Goal: Task Accomplishment & Management: Complete application form

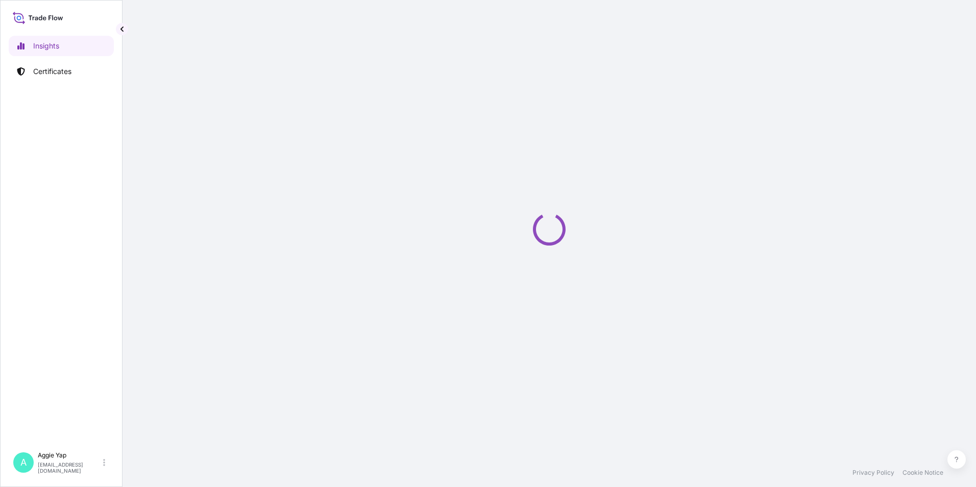
select select "2025"
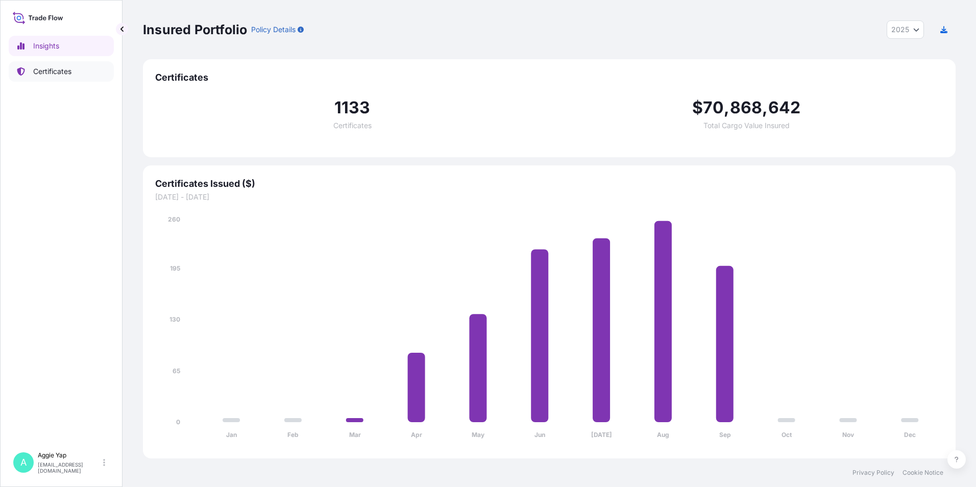
click at [48, 68] on p "Certificates" at bounding box center [52, 71] width 38 height 10
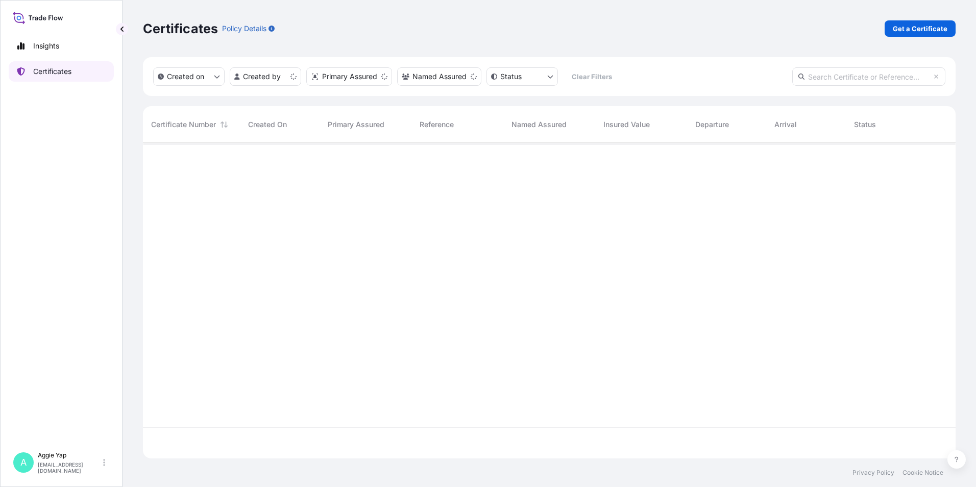
scroll to position [313, 805]
click at [927, 28] on p "Get a Certificate" at bounding box center [920, 28] width 55 height 10
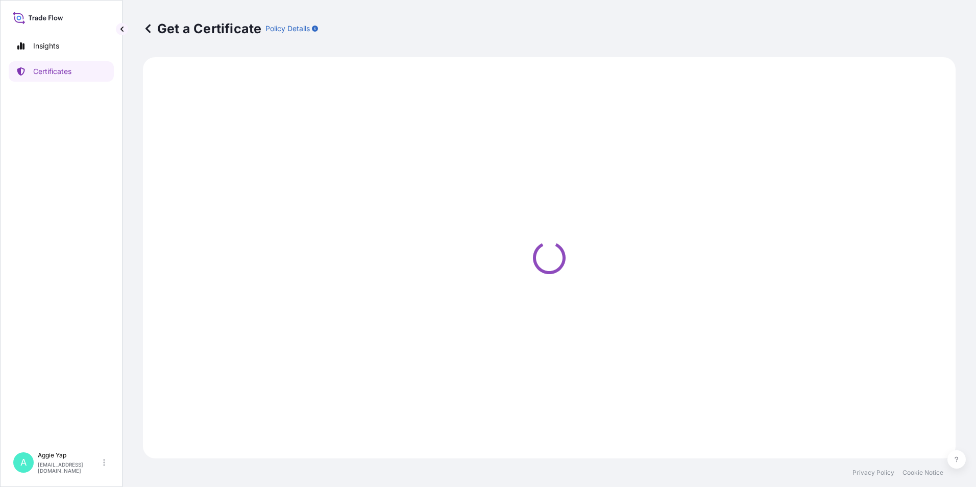
select select "Barge"
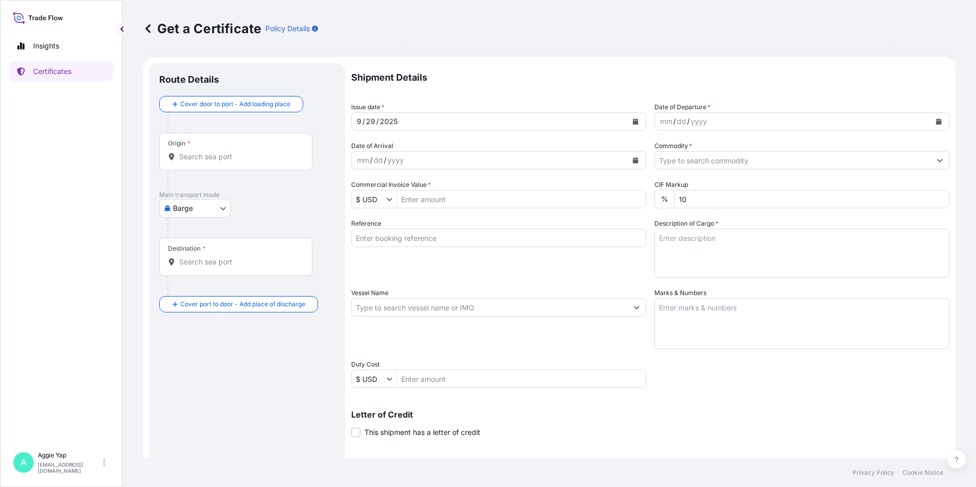
click at [459, 122] on div "[DATE]" at bounding box center [490, 121] width 276 height 18
click at [633, 122] on icon "Calendar" at bounding box center [636, 121] width 6 height 6
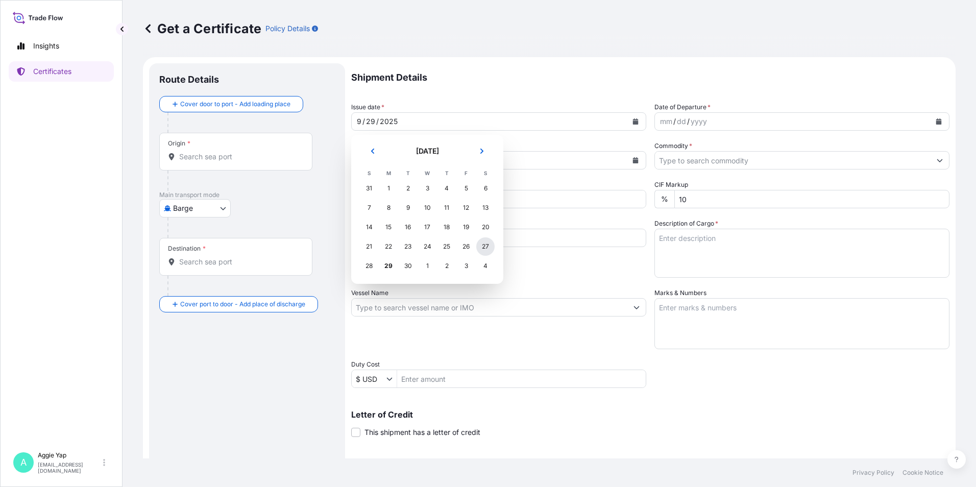
click at [489, 247] on div "27" at bounding box center [485, 246] width 18 height 18
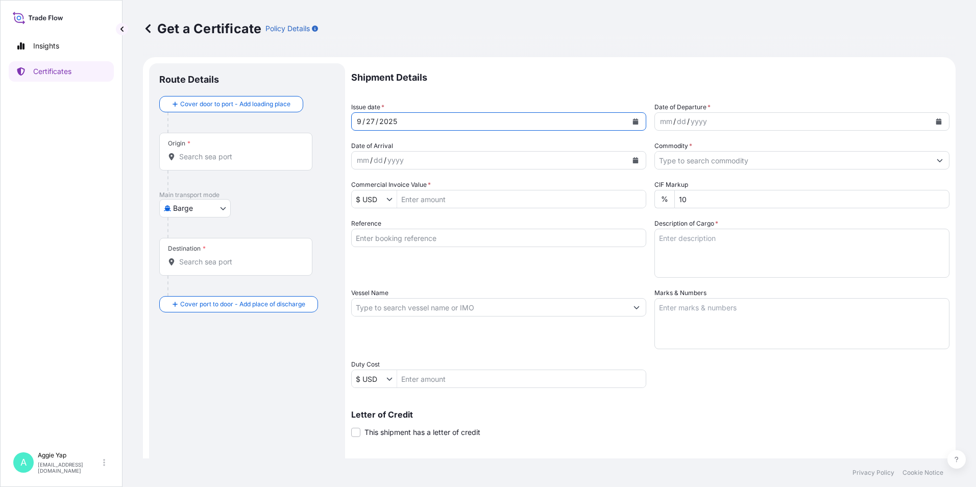
click at [936, 120] on icon "Calendar" at bounding box center [939, 121] width 6 height 6
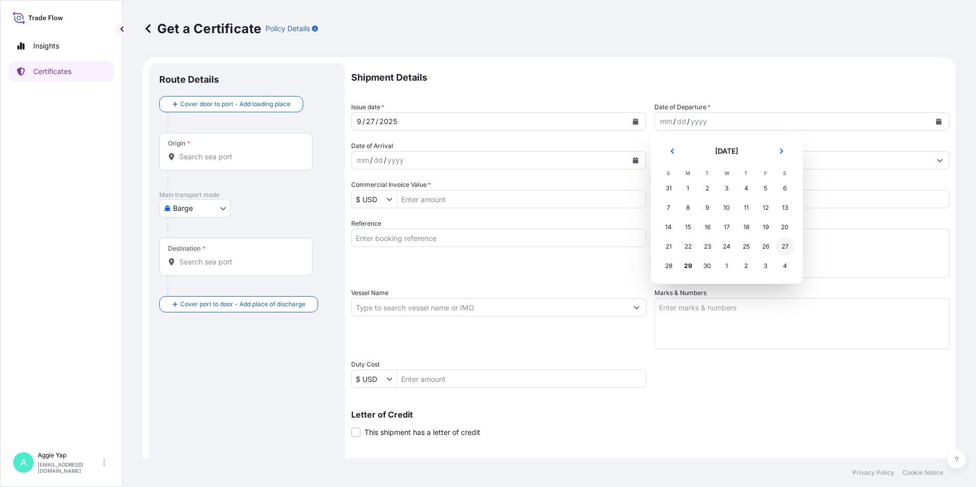
click at [784, 245] on div "27" at bounding box center [785, 246] width 18 height 18
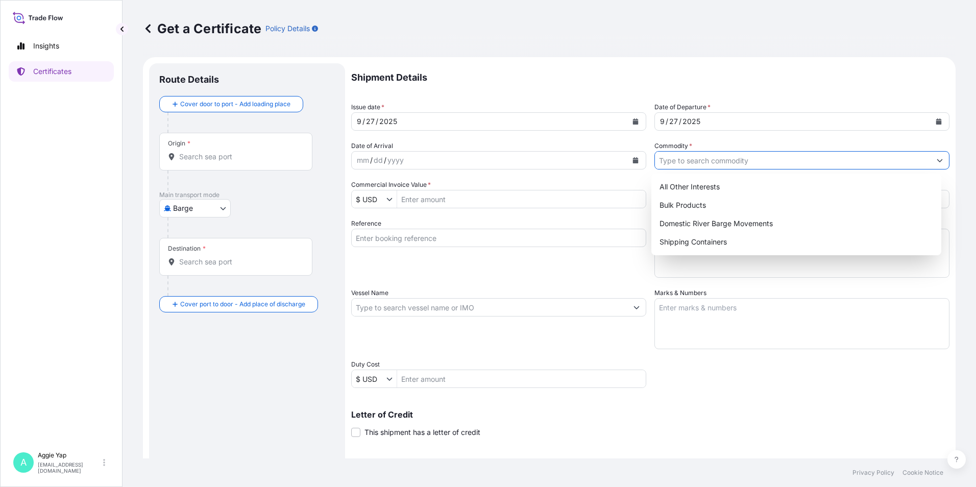
click at [698, 165] on input "Commodity *" at bounding box center [793, 160] width 276 height 18
click at [723, 251] on div "All Other Interests Bulk Products Domestic River Barge Movements Shipping Conta…" at bounding box center [796, 215] width 290 height 82
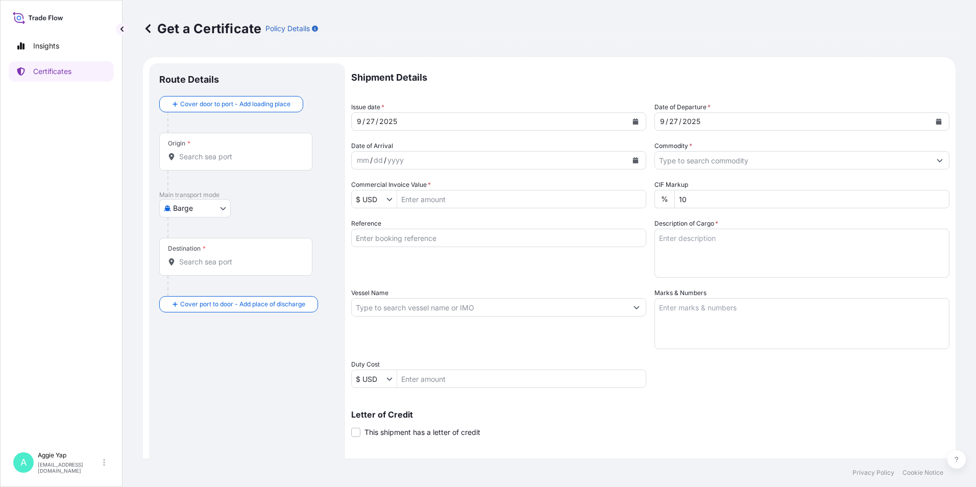
click at [464, 197] on input "Commercial Invoice Value *" at bounding box center [521, 199] width 249 height 18
type input "39,961.02"
click at [471, 239] on input "Reference" at bounding box center [498, 238] width 295 height 18
type input "p"
type input "PT FEDERAL KARYATAMA"
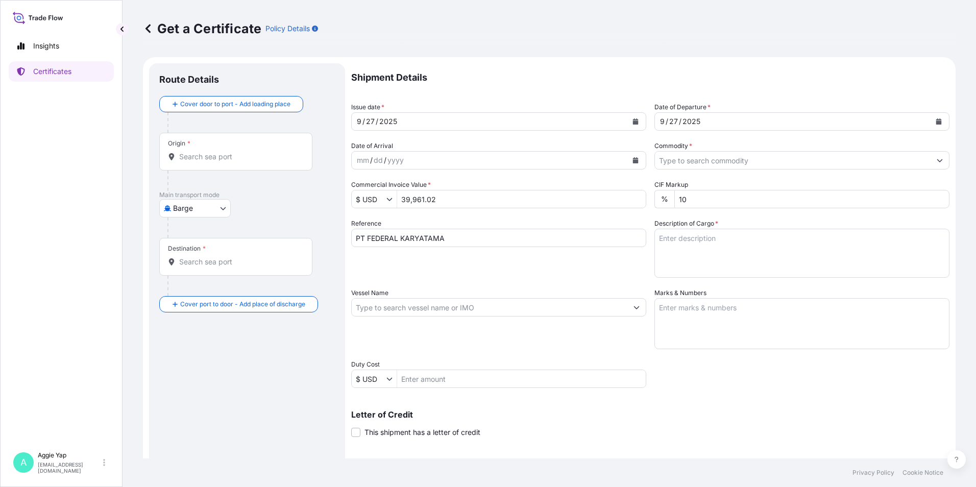
drag, startPoint x: 699, startPoint y: 246, endPoint x: 695, endPoint y: 251, distance: 6.9
click at [699, 246] on textarea "Description of Cargo *" at bounding box center [801, 253] width 295 height 49
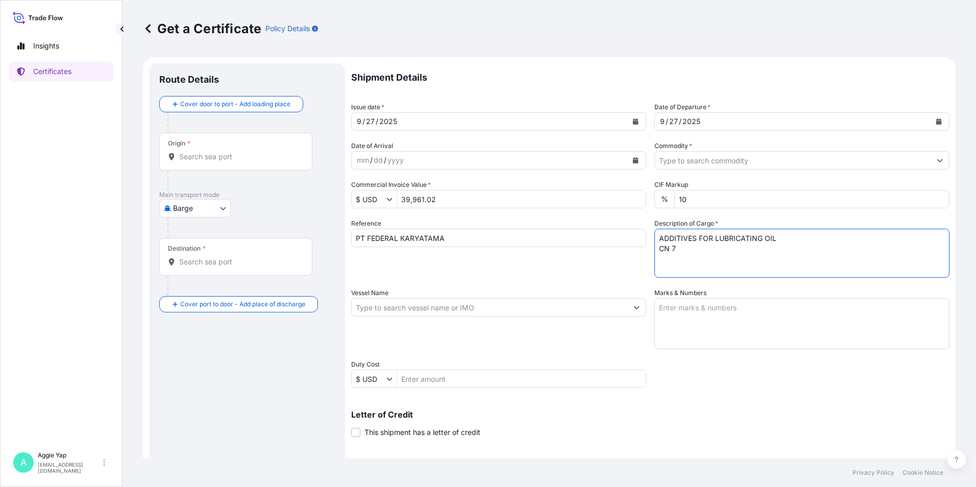
click at [682, 255] on textarea "ADDITIVES FOR LUBRICATING OIL CN 7" at bounding box center [801, 253] width 295 height 49
type textarea "ADDITIVES FOR LUBRICATING OIL CN 70808 ORDER PO: PO-25-022813"
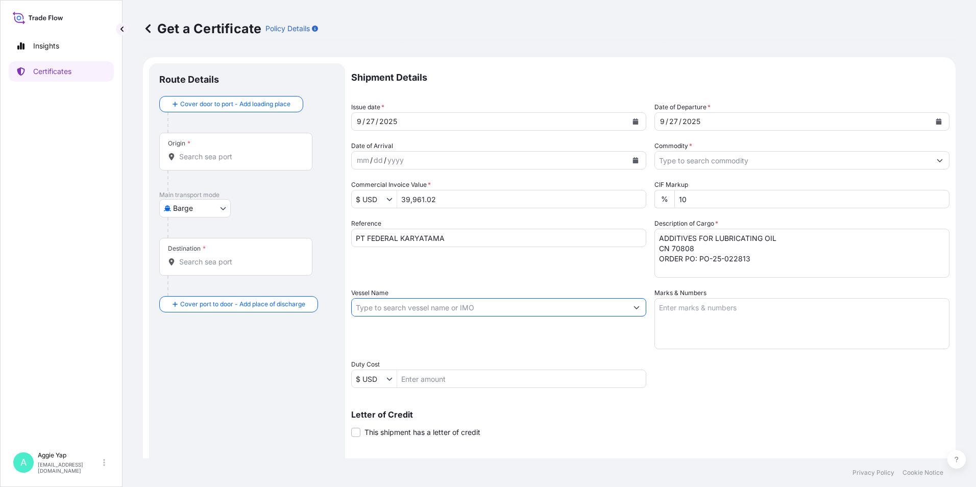
click at [396, 306] on input "Vessel Name" at bounding box center [490, 307] width 276 height 18
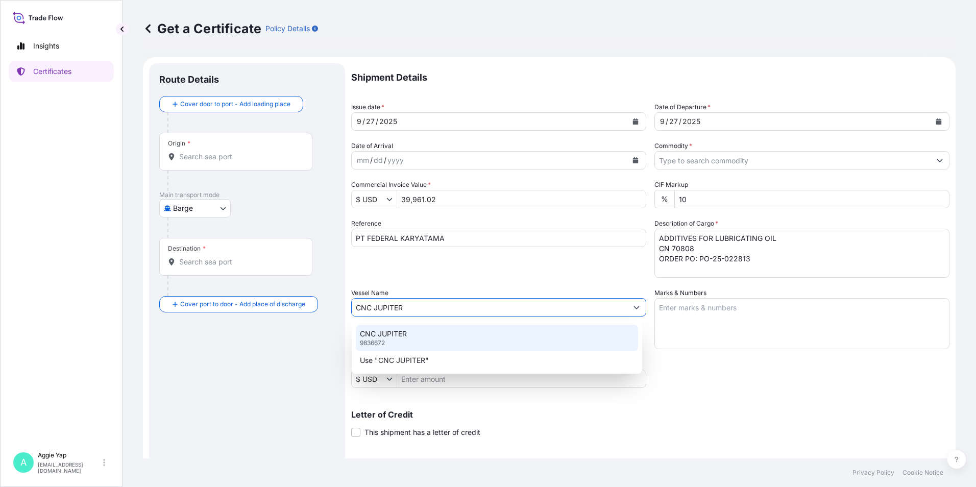
click at [415, 338] on div "CNC JUPITER 9836672" at bounding box center [497, 338] width 282 height 27
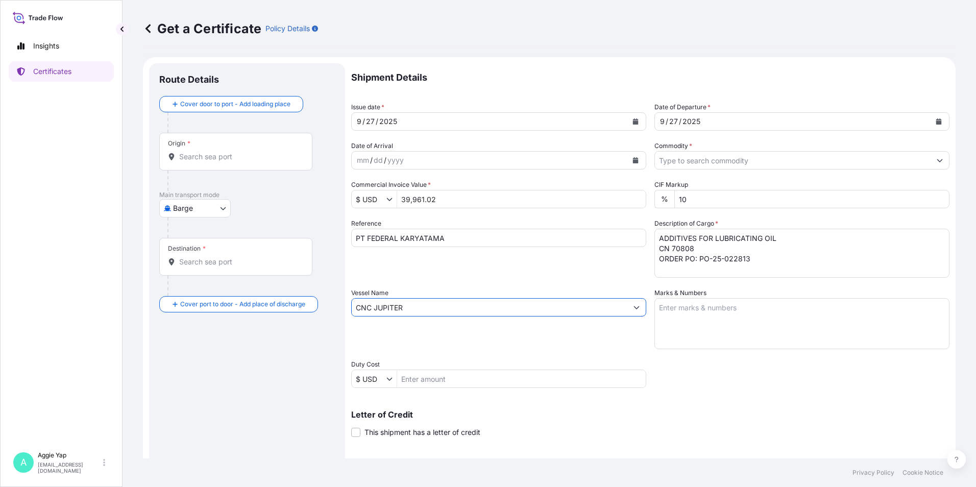
type input "CNC JUPITER"
click at [749, 321] on textarea "Marks & Numbers" at bounding box center [801, 323] width 295 height 51
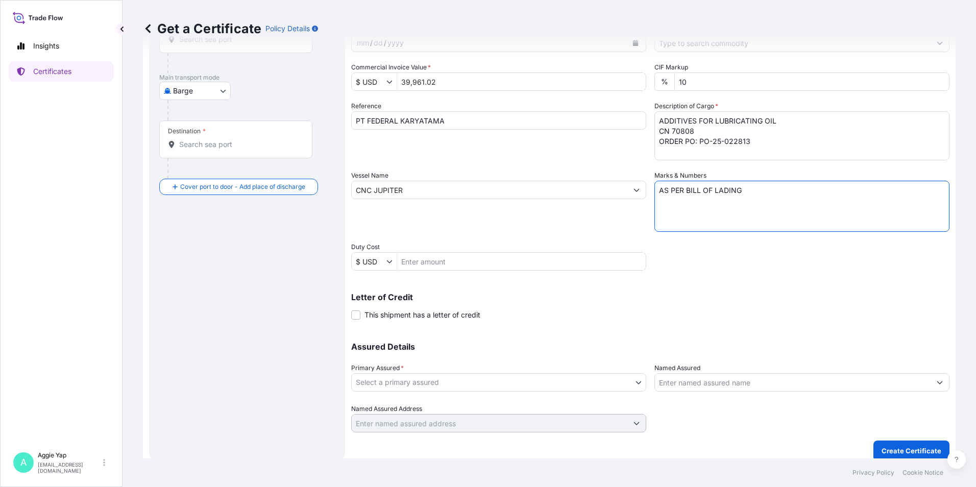
scroll to position [126, 0]
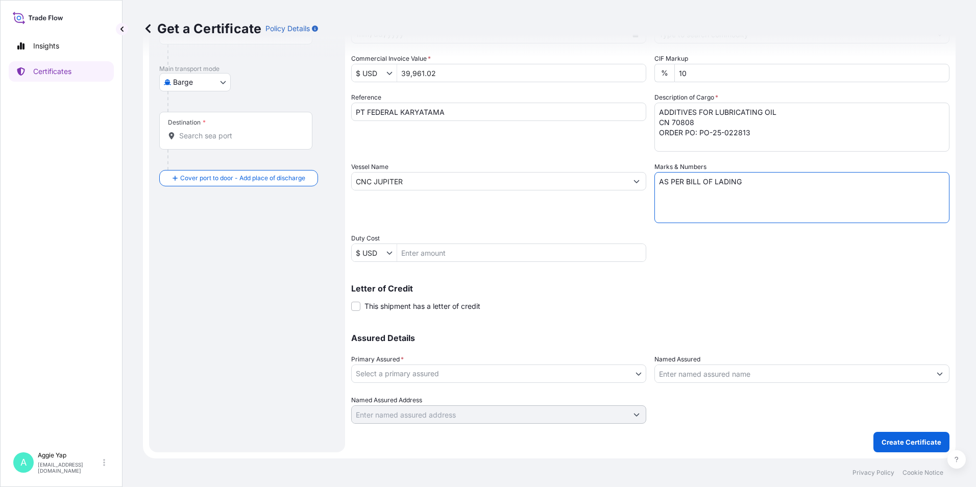
type textarea "AS PER BILL OF LADING"
click at [434, 378] on body "Insights Certificates A [PERSON_NAME] [EMAIL_ADDRESS][DOMAIN_NAME] Get a Certif…" at bounding box center [488, 243] width 976 height 487
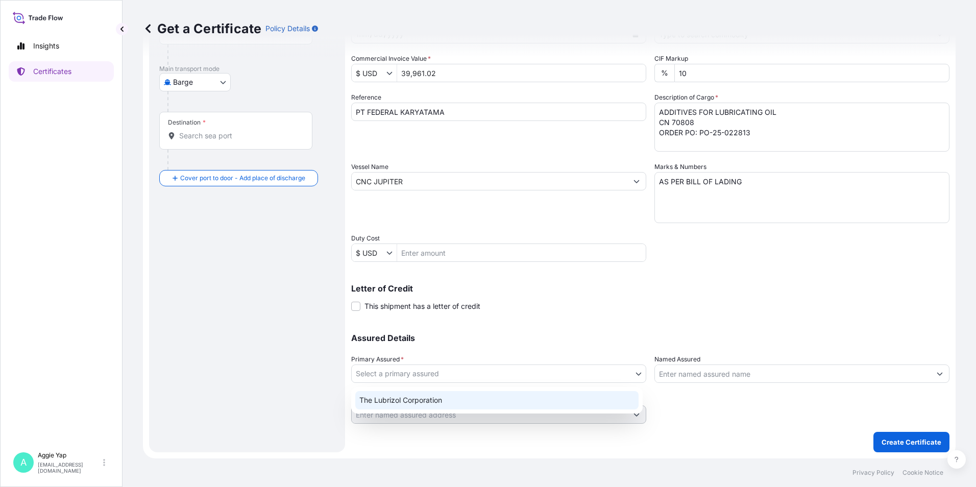
click at [431, 397] on div "The Lubrizol Corporation" at bounding box center [496, 400] width 283 height 18
select select "31566"
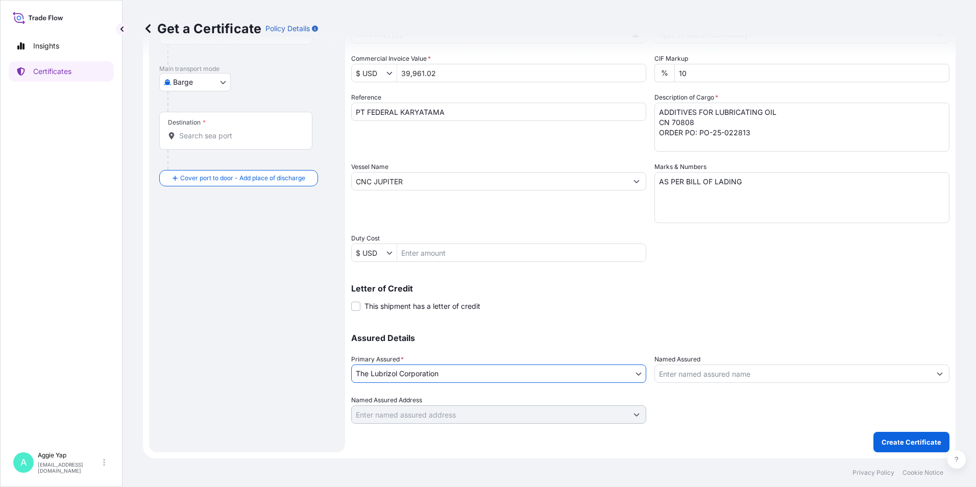
click at [718, 378] on input "Named Assured" at bounding box center [793, 373] width 276 height 18
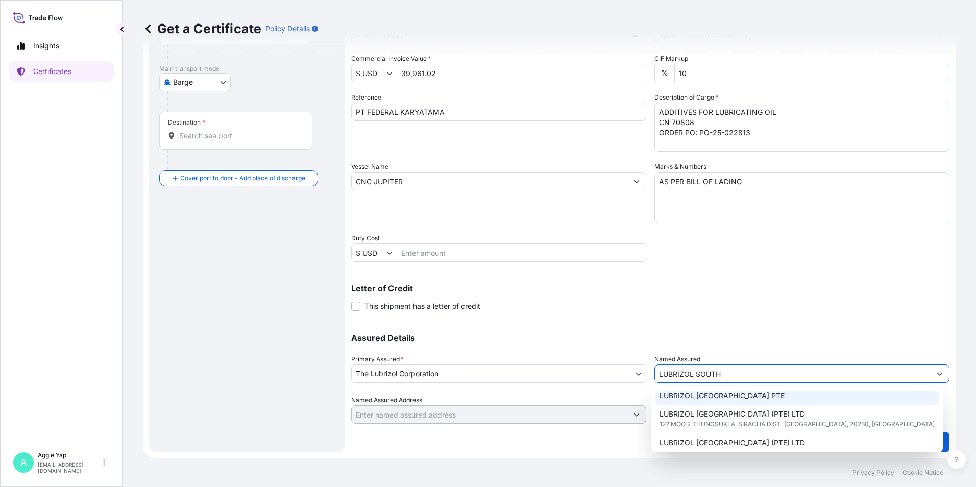
scroll to position [51, 0]
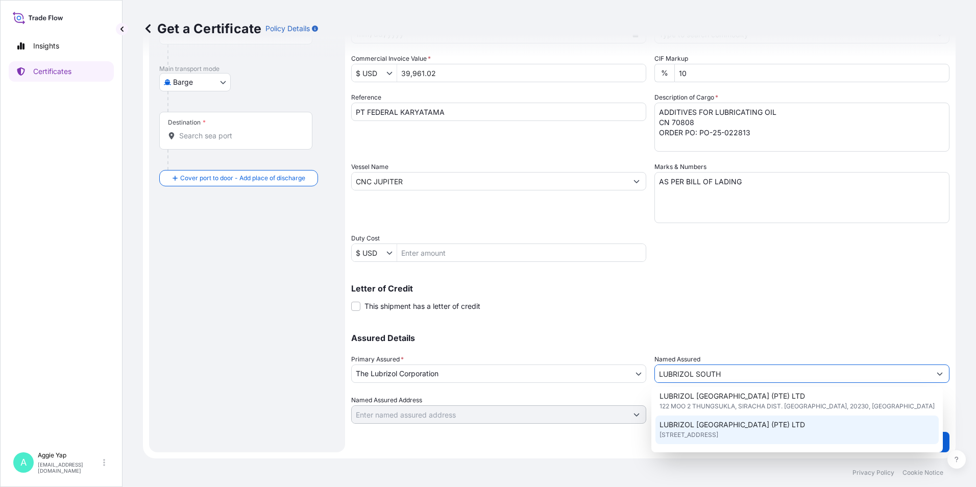
click at [718, 432] on span "[STREET_ADDRESS]" at bounding box center [688, 435] width 59 height 10
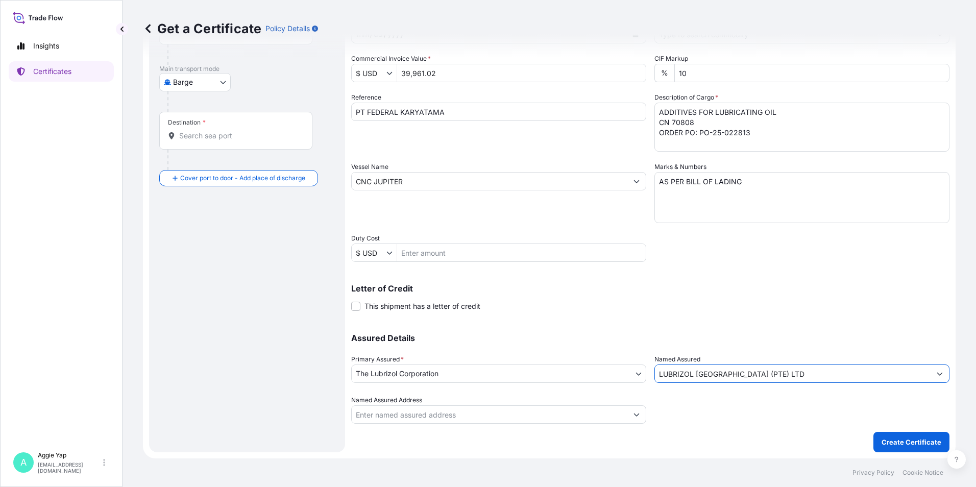
type input "LUBRIZOL [GEOGRAPHIC_DATA] (PTE) LTD"
click at [401, 414] on input "Named Assured Address" at bounding box center [490, 414] width 276 height 18
click at [636, 413] on button "Show suggestions" at bounding box center [636, 414] width 18 height 18
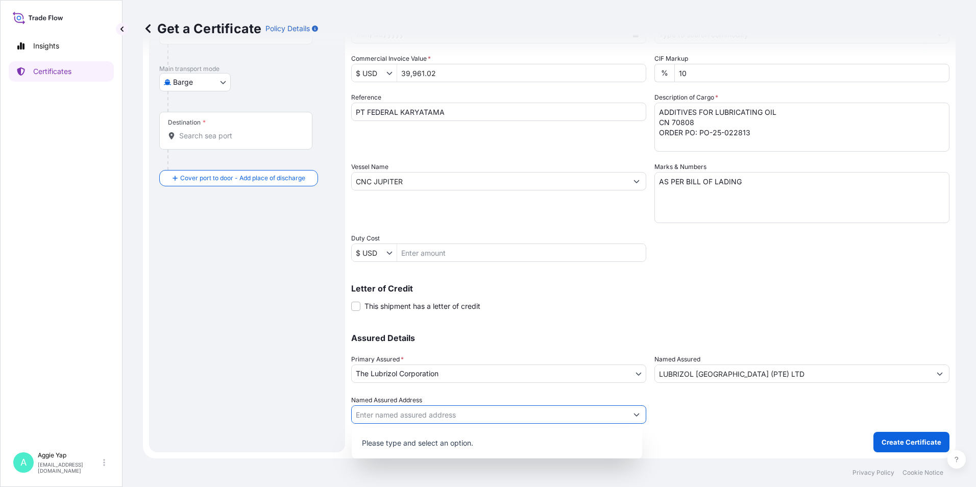
drag, startPoint x: 490, startPoint y: 413, endPoint x: 500, endPoint y: 416, distance: 10.2
click at [495, 413] on input "Named Assured Address" at bounding box center [490, 414] width 276 height 18
click at [702, 434] on div "Shipment Details Issue date * [DATE] Date of Departure * [DATE] Date of Arrival…" at bounding box center [650, 194] width 598 height 515
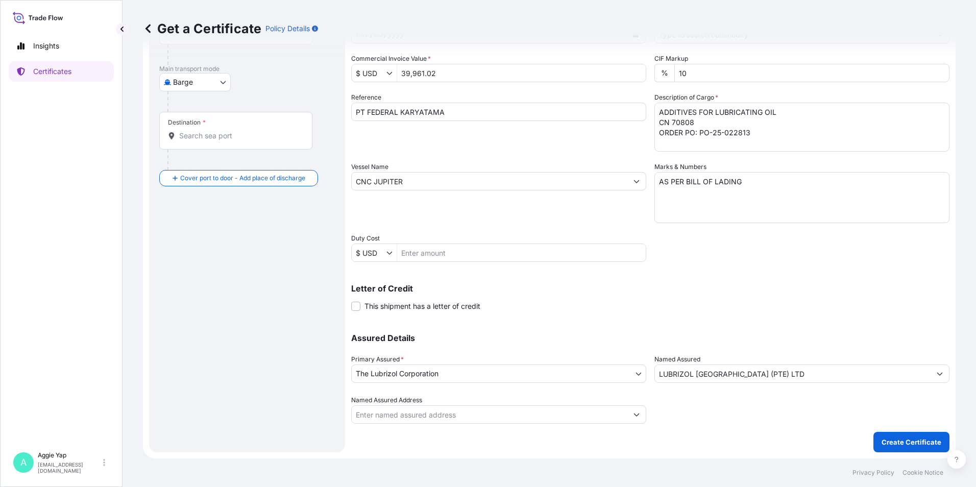
click at [937, 376] on icon "Show suggestions" at bounding box center [940, 374] width 6 height 6
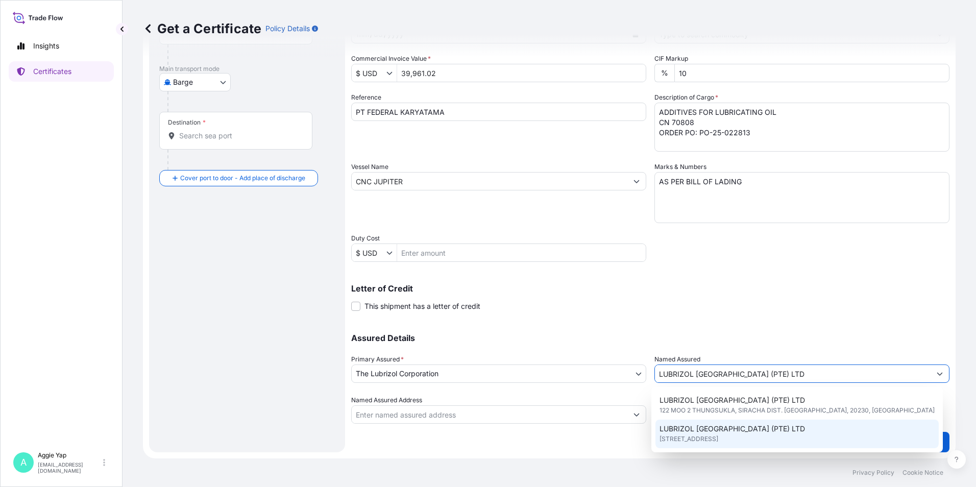
click at [718, 435] on span "[STREET_ADDRESS]" at bounding box center [688, 439] width 59 height 10
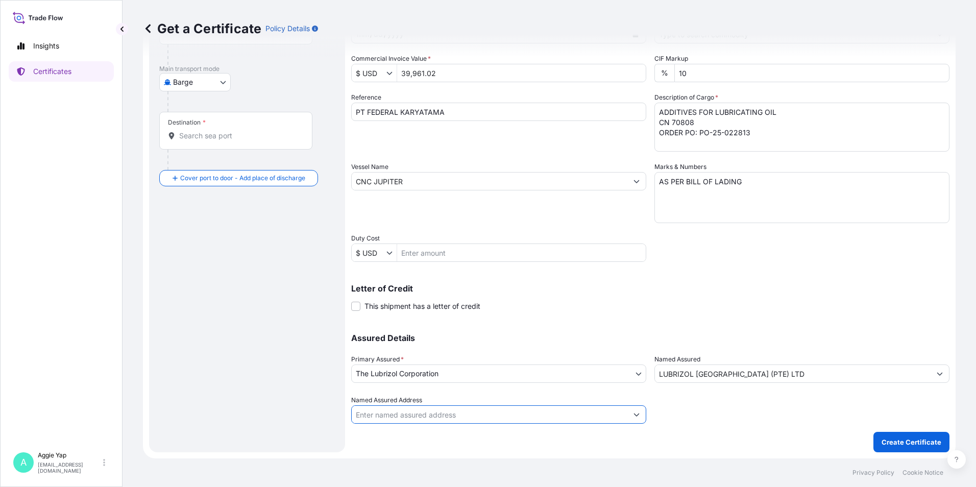
drag, startPoint x: 429, startPoint y: 410, endPoint x: 435, endPoint y: 420, distance: 12.2
click at [430, 412] on input "Named Assured Address" at bounding box center [490, 414] width 276 height 18
click at [633, 415] on icon "Show suggestions" at bounding box center [636, 414] width 6 height 6
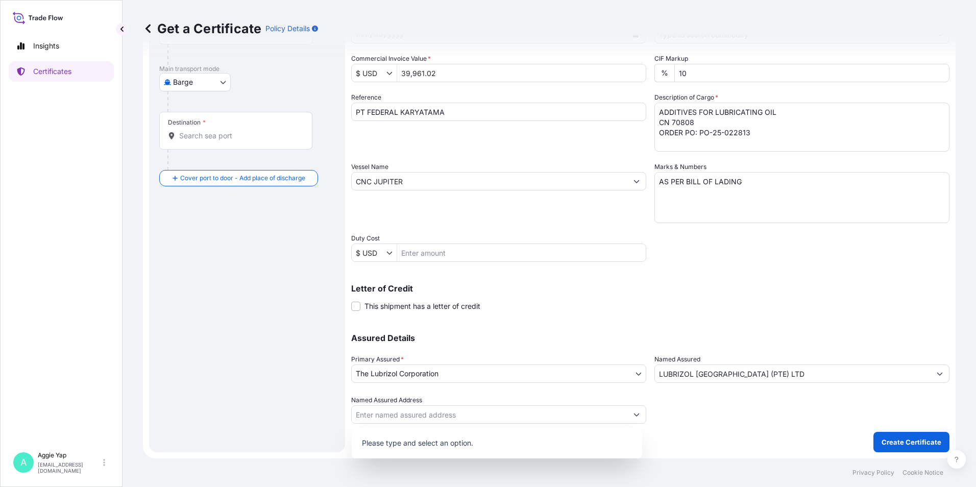
click at [476, 443] on p "Please type and select an option." at bounding box center [497, 443] width 282 height 22
click at [414, 418] on input "Named Assured Address" at bounding box center [490, 414] width 276 height 18
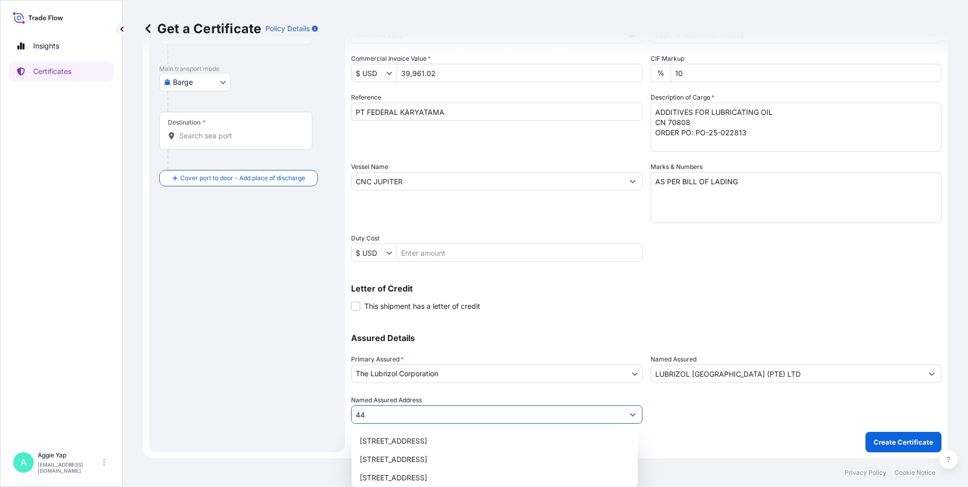
type input "4"
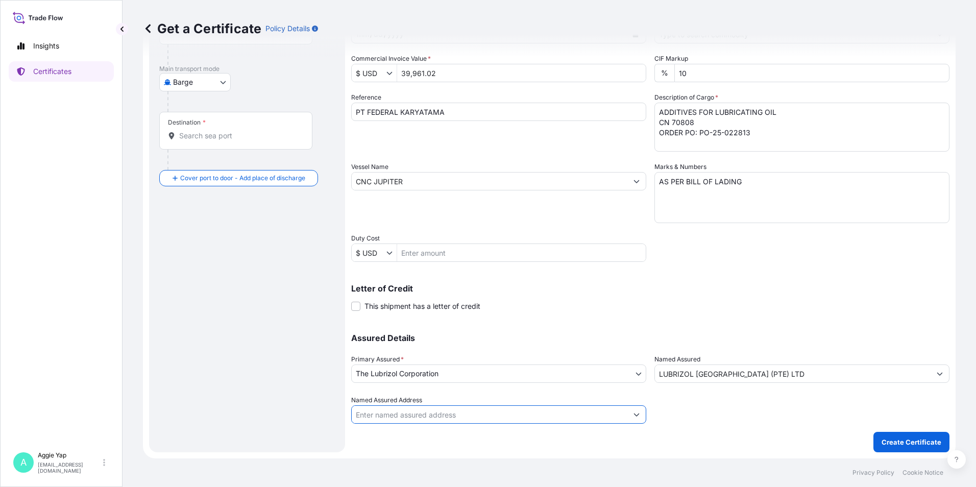
click at [857, 396] on div at bounding box center [801, 409] width 295 height 29
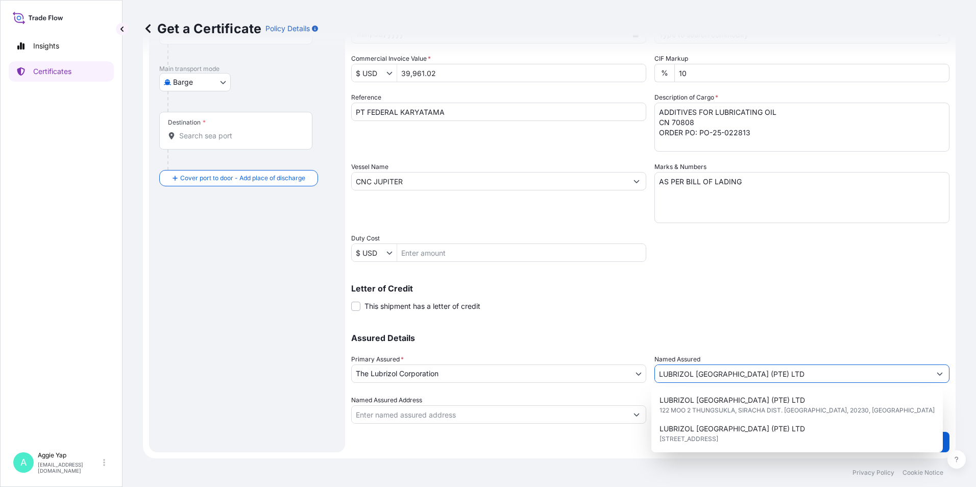
click at [935, 368] on button "Show suggestions" at bounding box center [939, 373] width 18 height 18
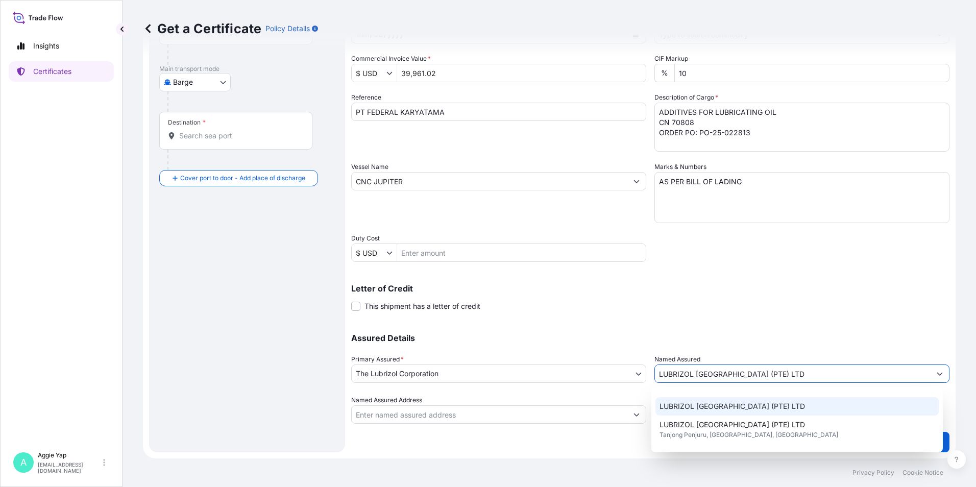
click at [745, 409] on span "LUBRIZOL [GEOGRAPHIC_DATA] (PTE) LTD" at bounding box center [731, 406] width 145 height 10
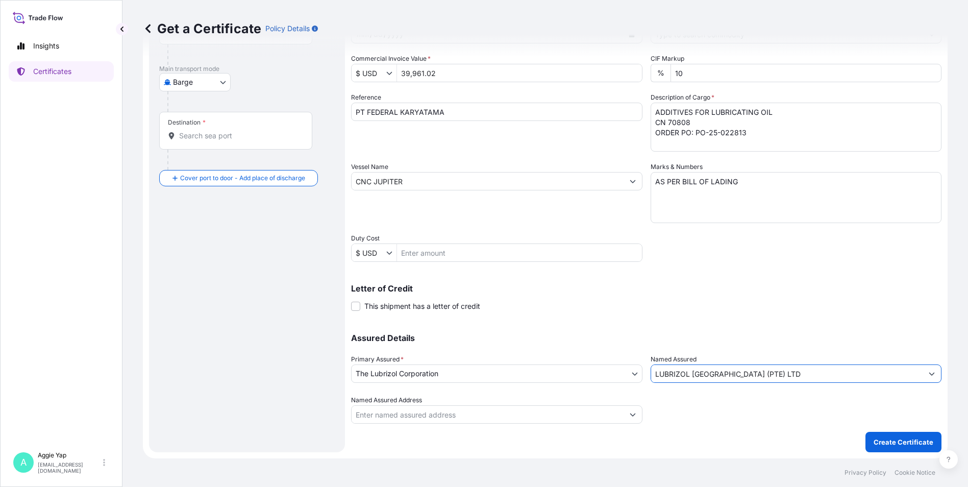
click at [637, 411] on button "Show suggestions" at bounding box center [633, 414] width 18 height 18
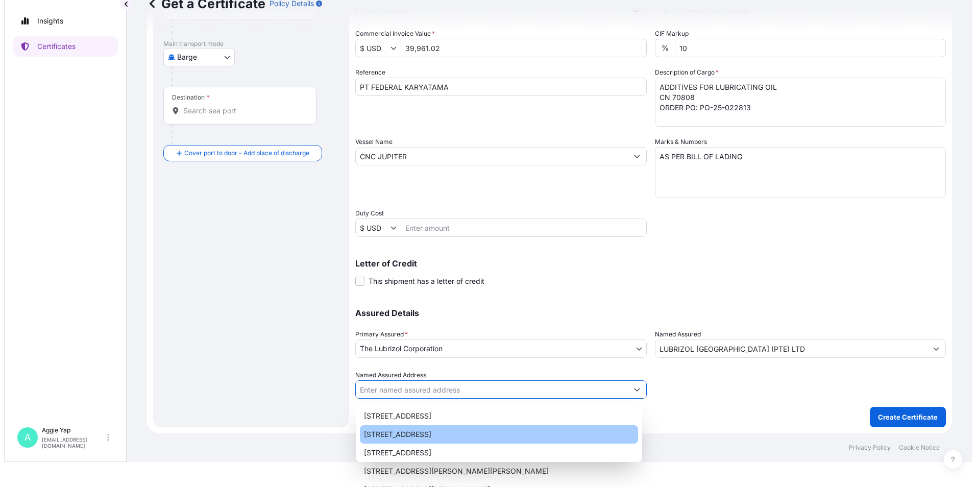
scroll to position [0, 0]
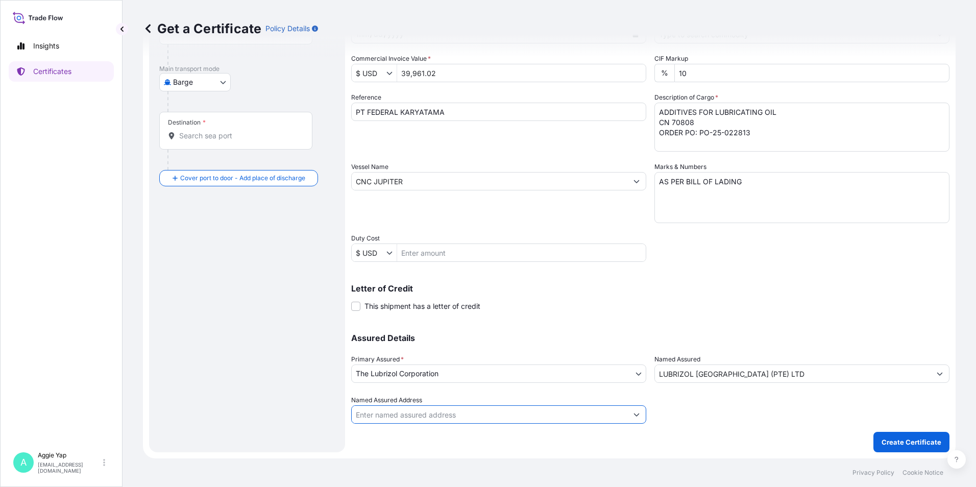
click at [637, 416] on button "Show suggestions" at bounding box center [636, 414] width 18 height 18
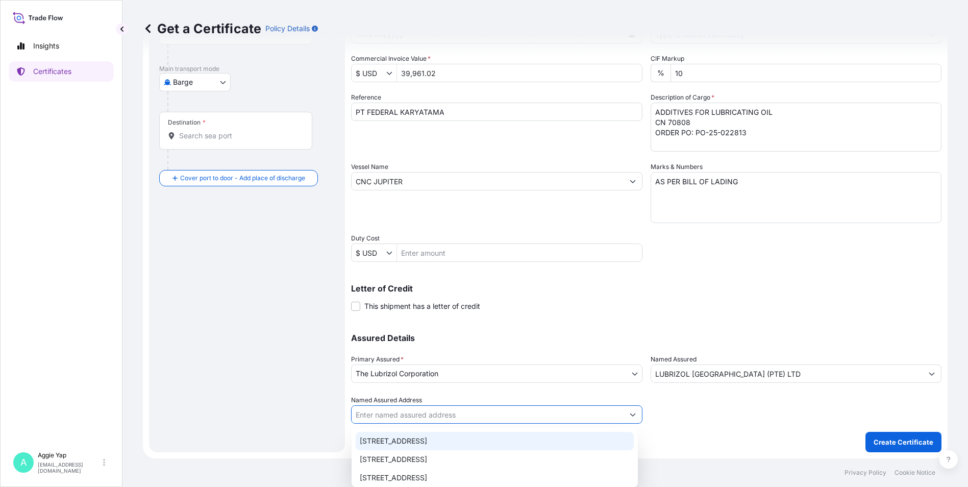
drag, startPoint x: 744, startPoint y: 437, endPoint x: 748, endPoint y: 432, distance: 6.5
click at [744, 436] on div "Shipment Details Issue date * [DATE] Date of Departure * [DATE] Date of Arrival…" at bounding box center [646, 194] width 591 height 515
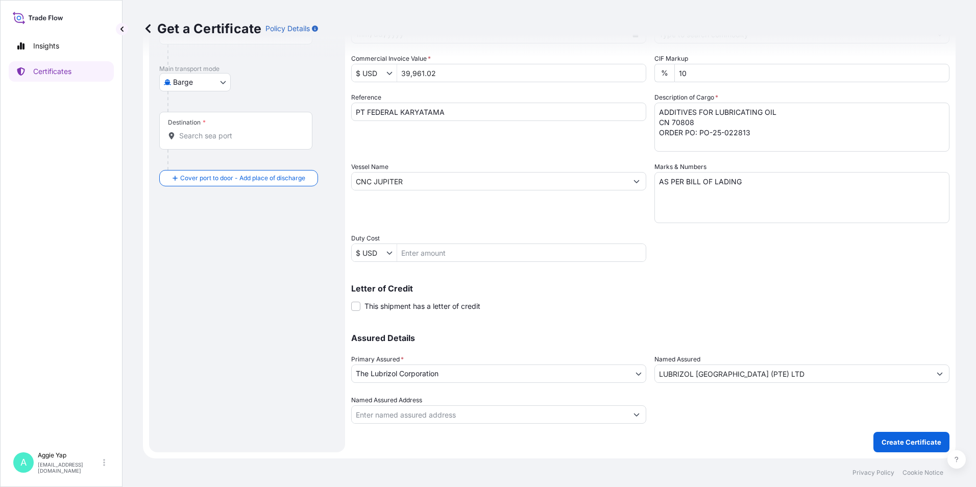
click at [937, 372] on icon "Show suggestions" at bounding box center [940, 374] width 6 height 6
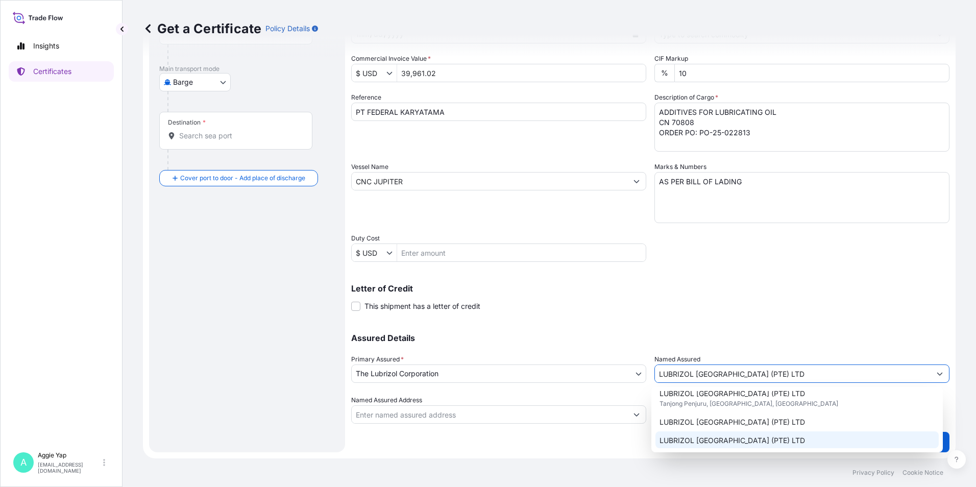
scroll to position [84, 0]
click at [778, 438] on span "LUBRIZOL [GEOGRAPHIC_DATA] (PTE) LTD" at bounding box center [731, 439] width 145 height 10
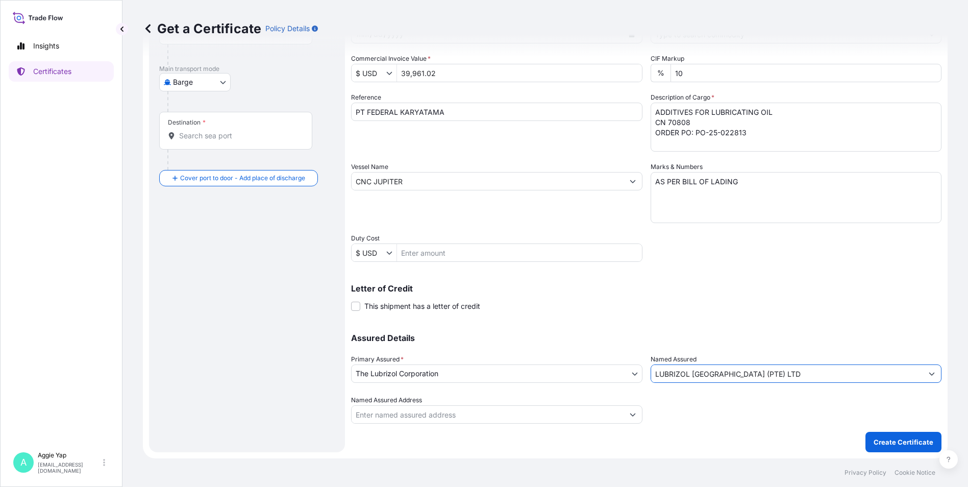
click at [640, 411] on div "Assured Details Primary Assured * The Lubrizol Corporation The Lubrizol Corpora…" at bounding box center [646, 373] width 591 height 102
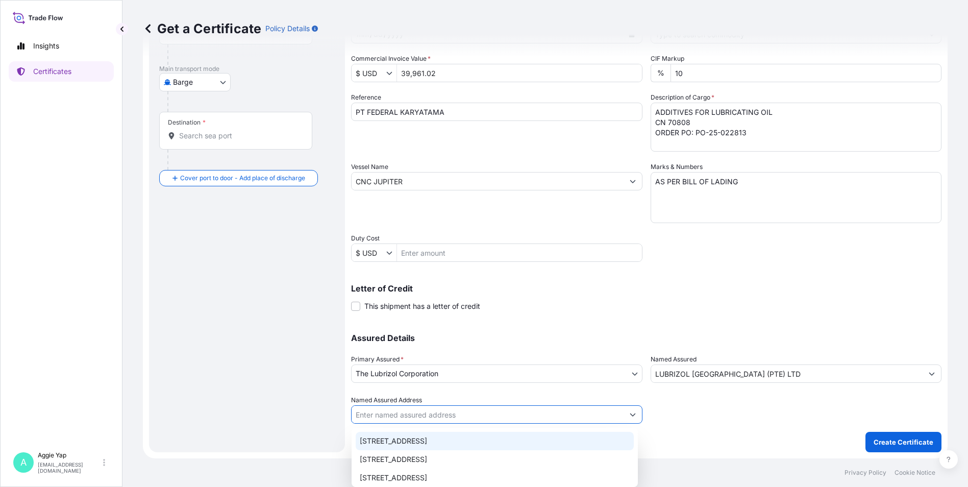
click at [770, 435] on div "Shipment Details Issue date * [DATE] Date of Departure * [DATE] Date of Arrival…" at bounding box center [646, 194] width 591 height 515
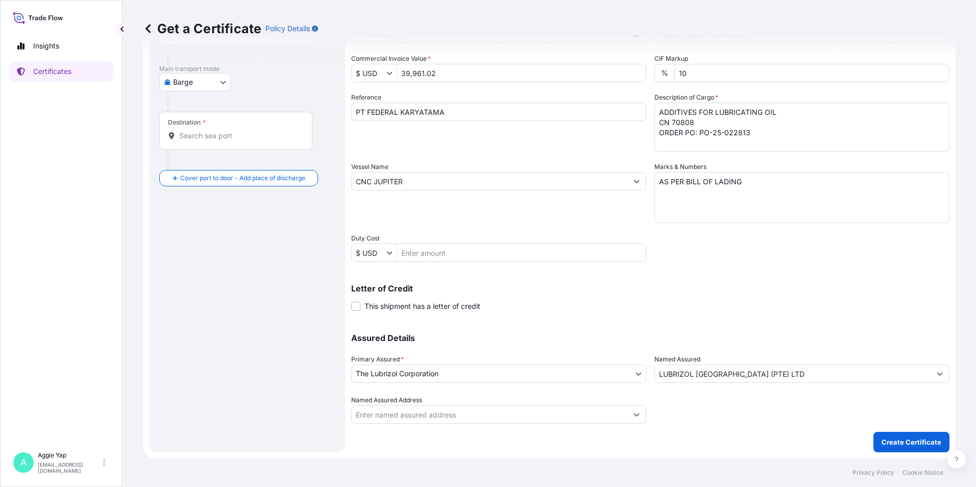
click at [937, 376] on icon "Show suggestions" at bounding box center [940, 374] width 6 height 6
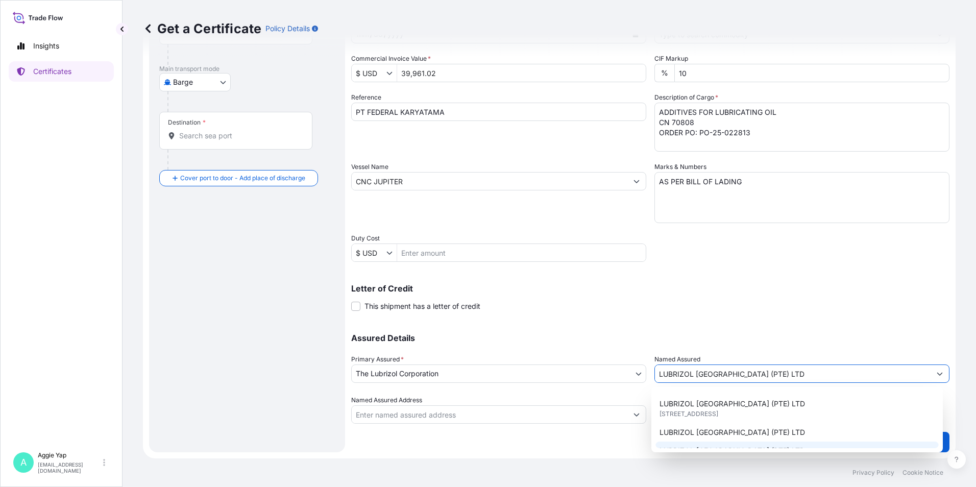
scroll to position [0, 0]
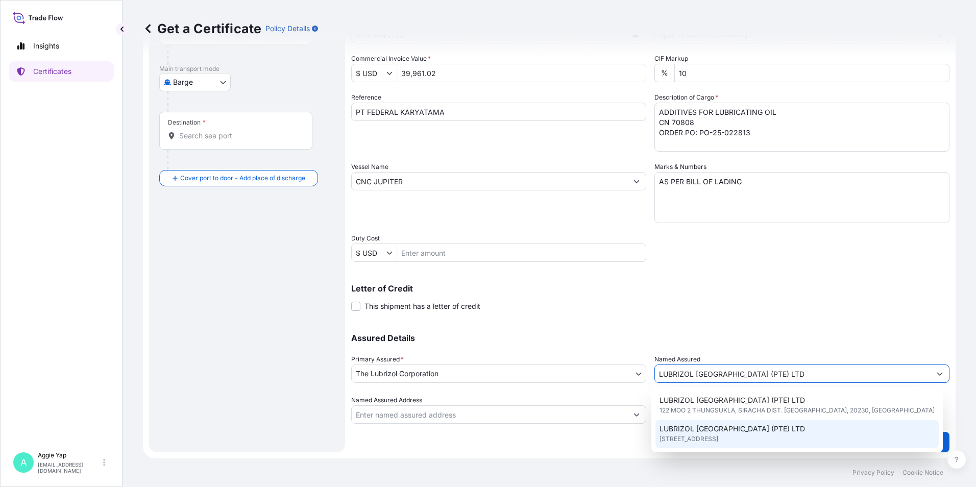
click at [758, 433] on span "LUBRIZOL [GEOGRAPHIC_DATA] (PTE) LTD" at bounding box center [731, 429] width 145 height 10
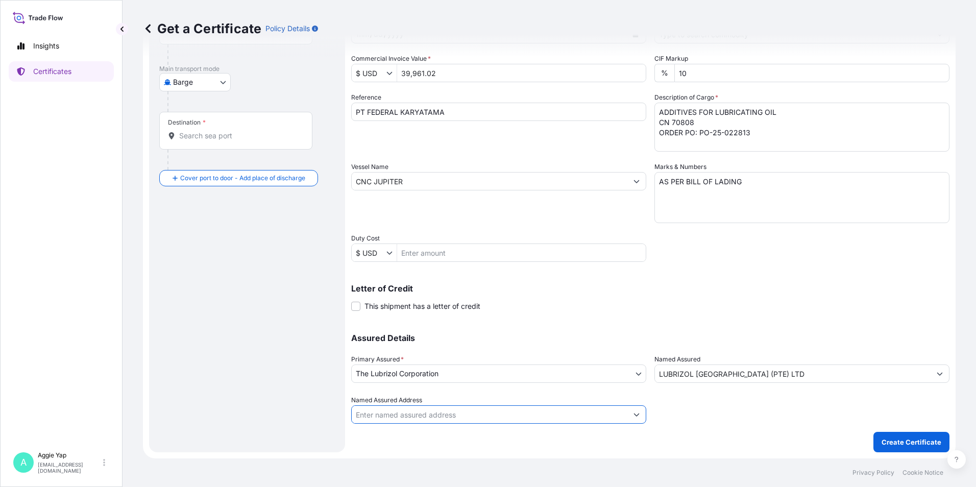
click at [441, 414] on input "Named Assured Address" at bounding box center [490, 414] width 276 height 18
type input "[STREET_ADDRESS]"
click at [735, 461] on footer "Privacy Policy Cookie Notice" at bounding box center [548, 472] width 853 height 29
click at [525, 420] on input "Named Assured Address" at bounding box center [490, 414] width 276 height 18
type input "44"
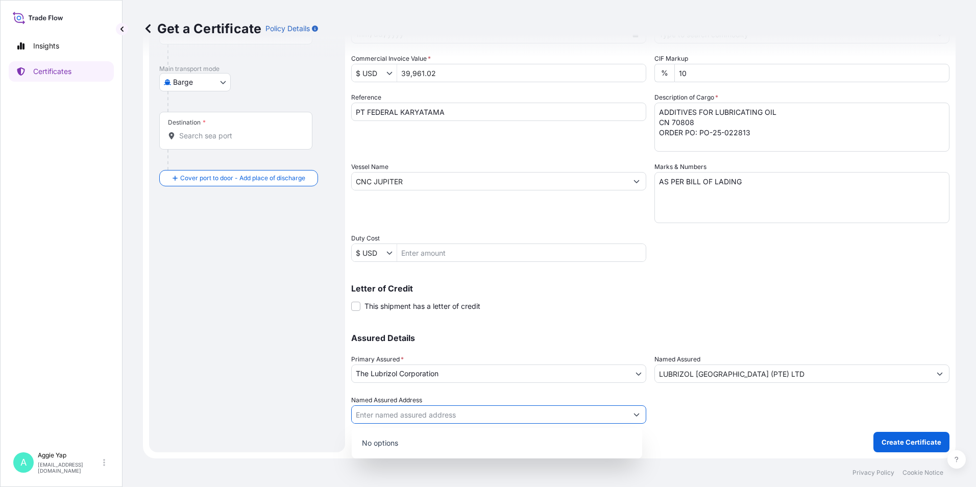
click at [432, 438] on p "No options" at bounding box center [497, 443] width 282 height 22
click at [432, 417] on input "Named Assured Address" at bounding box center [490, 414] width 276 height 18
type input "44 T"
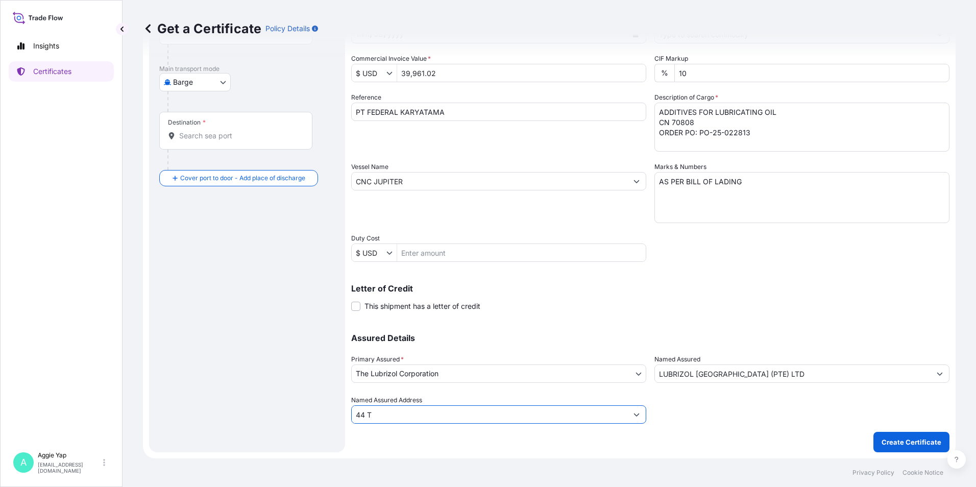
drag, startPoint x: 391, startPoint y: 418, endPoint x: 250, endPoint y: 409, distance: 141.1
click at [249, 409] on form "Route Details Cover door to port - Add loading place Place of loading Road / In…" at bounding box center [549, 194] width 813 height 527
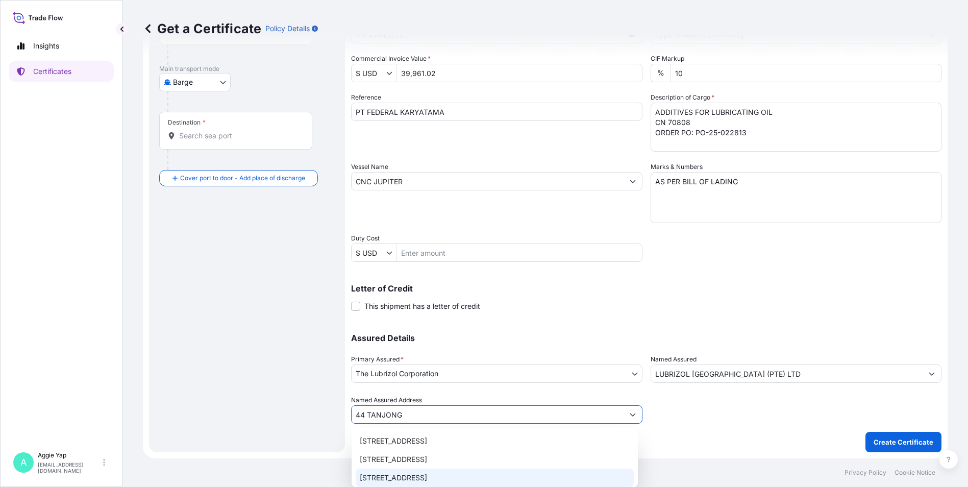
click at [477, 482] on div "[STREET_ADDRESS]" at bounding box center [495, 478] width 278 height 18
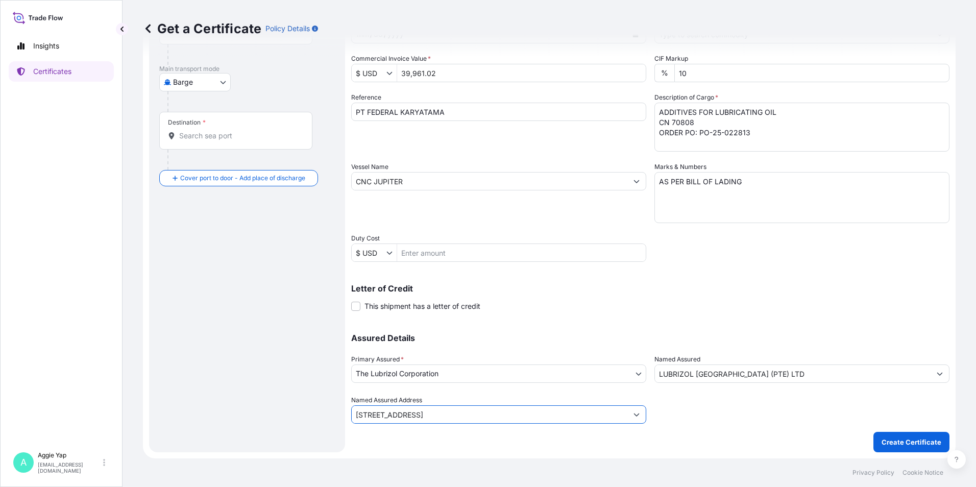
type input "[STREET_ADDRESS]"
click at [698, 437] on div "Shipment Details Issue date * [DATE] Date of Departure * [DATE] Date of Arrival…" at bounding box center [650, 194] width 598 height 515
click at [722, 456] on form "Route Details Cover door to port - Add loading place Place of loading Road / In…" at bounding box center [549, 194] width 813 height 527
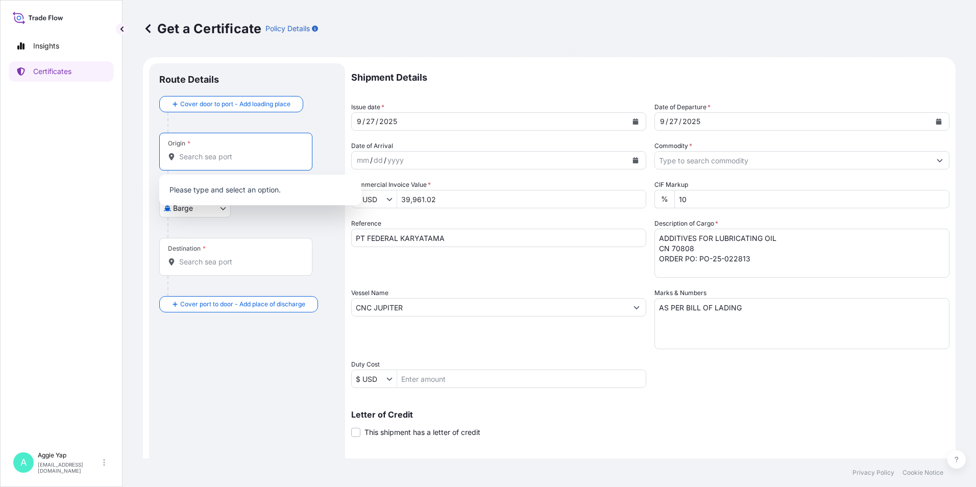
drag, startPoint x: 214, startPoint y: 155, endPoint x: 224, endPoint y: 161, distance: 11.8
click at [214, 155] on input "Origin *" at bounding box center [239, 157] width 120 height 10
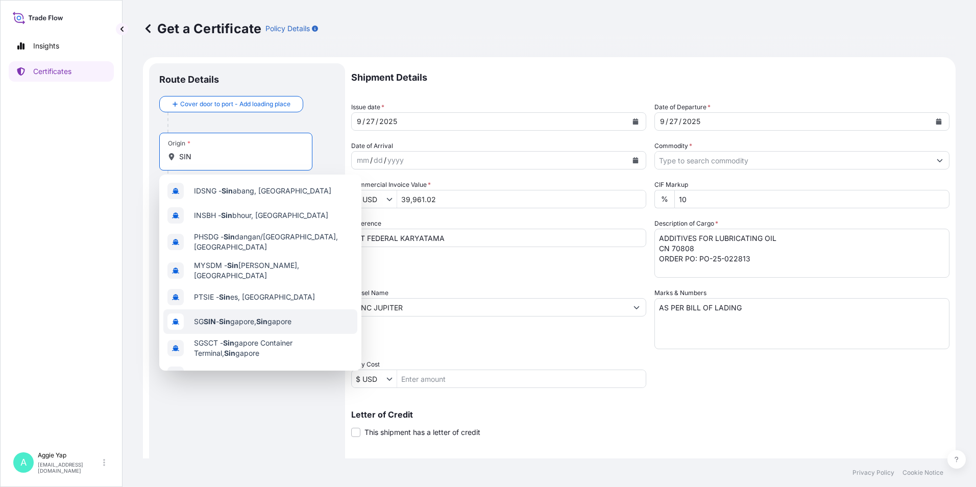
click at [267, 309] on div "SG SIN - Sin gapore, Sin gapore" at bounding box center [260, 321] width 194 height 24
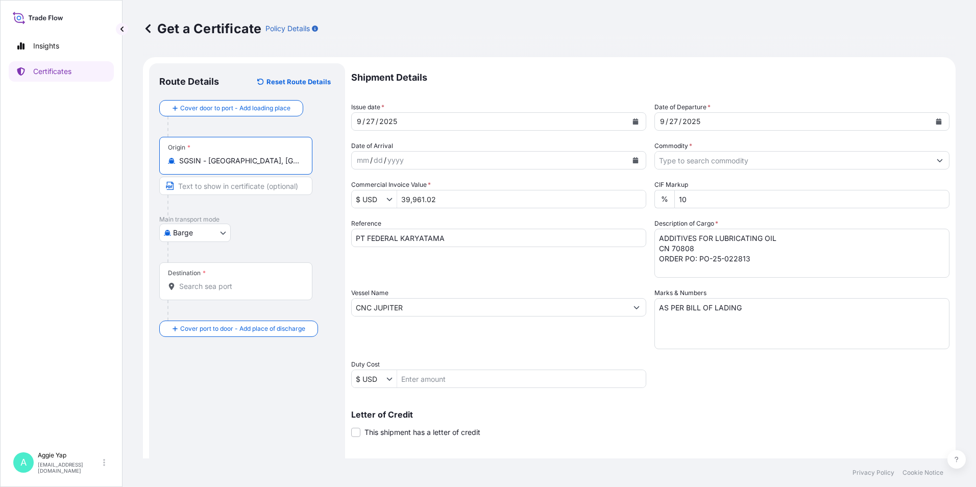
type input "SGSIN - [GEOGRAPHIC_DATA], [GEOGRAPHIC_DATA]"
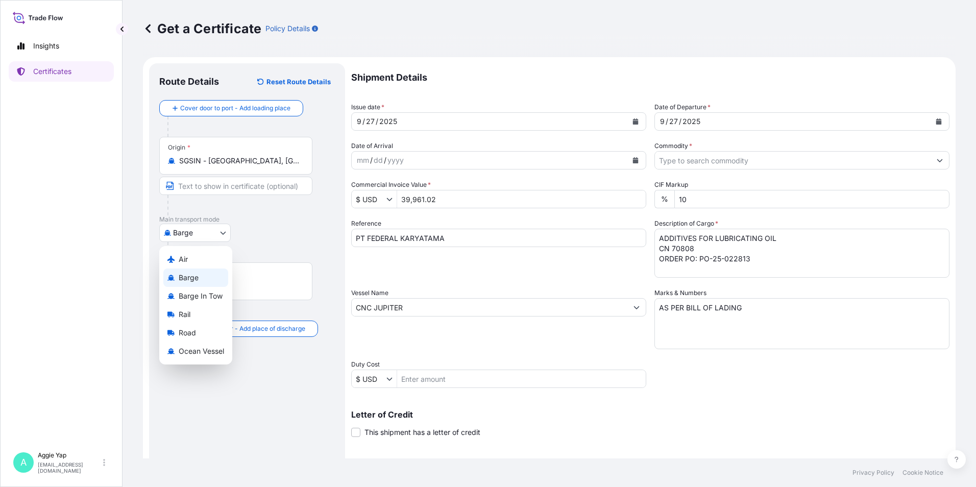
click at [221, 236] on body "10 options available. Insights Certificates A [PERSON_NAME] [EMAIL_ADDRESS][DOM…" at bounding box center [488, 243] width 976 height 487
click at [201, 353] on span "Ocean Vessel" at bounding box center [201, 351] width 45 height 10
select select "Ocean Vessel"
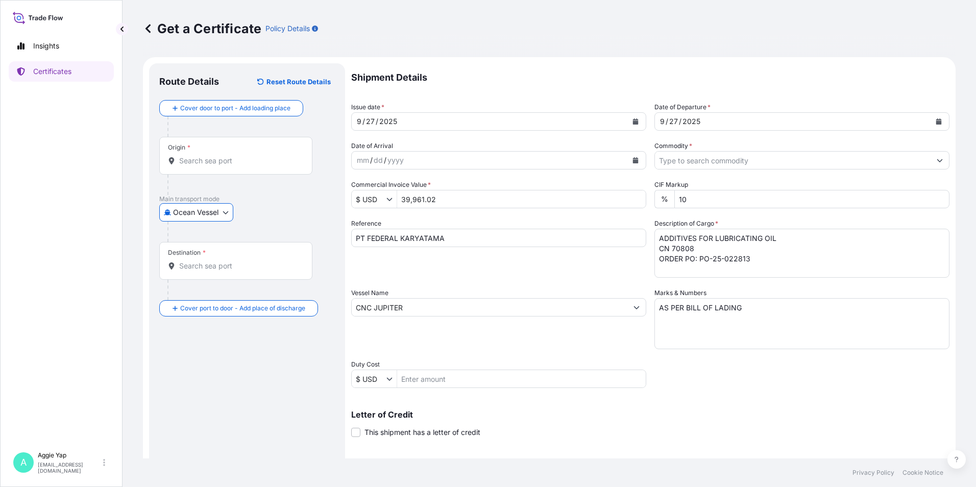
click at [208, 263] on input "Destination *" at bounding box center [239, 266] width 120 height 10
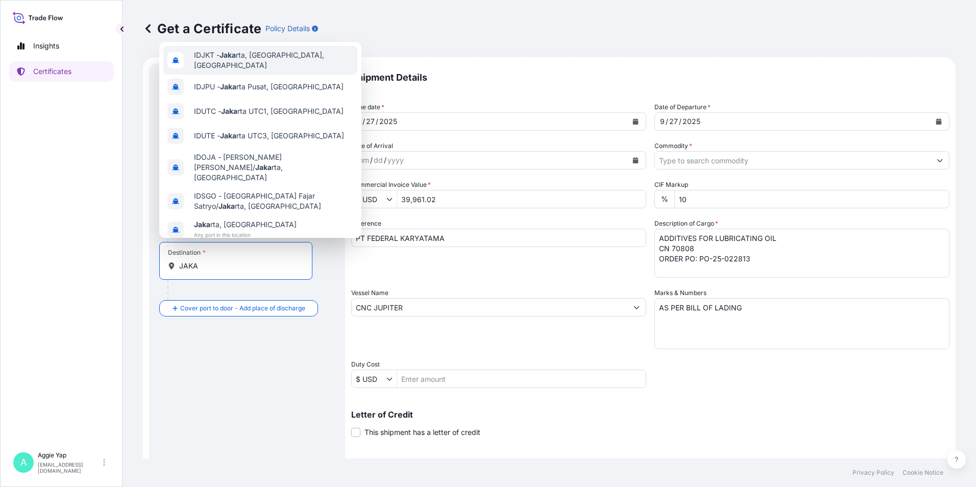
click at [278, 56] on span "IDJKT - Jaka rta, [GEOGRAPHIC_DATA], [GEOGRAPHIC_DATA]" at bounding box center [273, 60] width 159 height 20
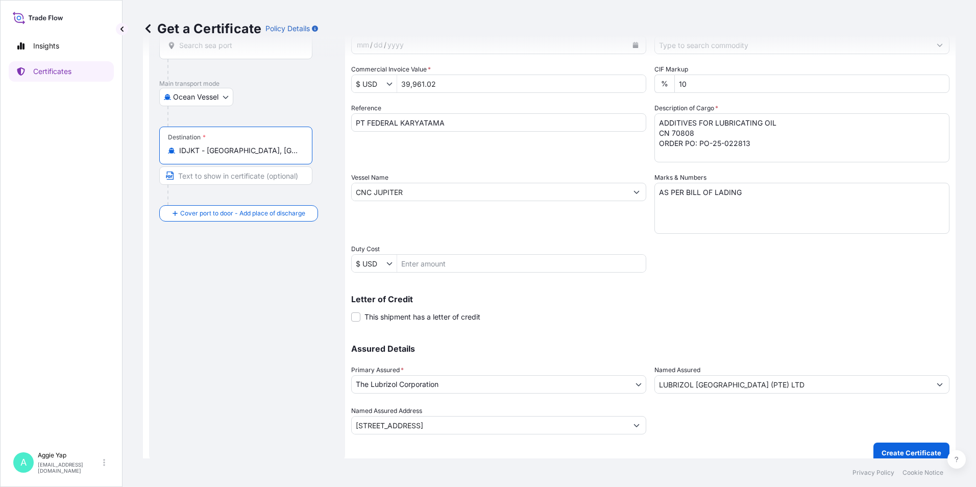
scroll to position [126, 0]
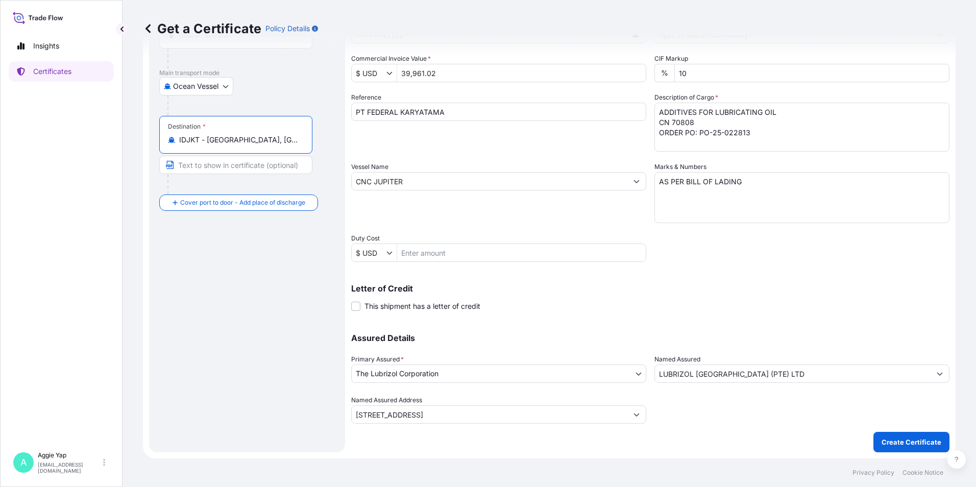
type input "IDJKT - [GEOGRAPHIC_DATA], [GEOGRAPHIC_DATA], [GEOGRAPHIC_DATA]"
click at [440, 180] on input "CNC JUPITER" at bounding box center [490, 181] width 276 height 18
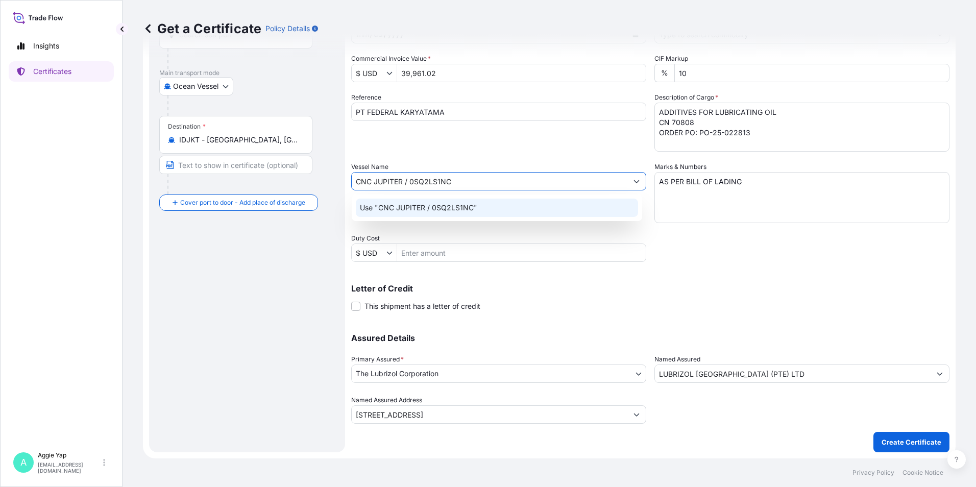
click at [464, 207] on p "Use "CNC JUPITER / 0SQ2LS1NC"" at bounding box center [418, 208] width 117 height 10
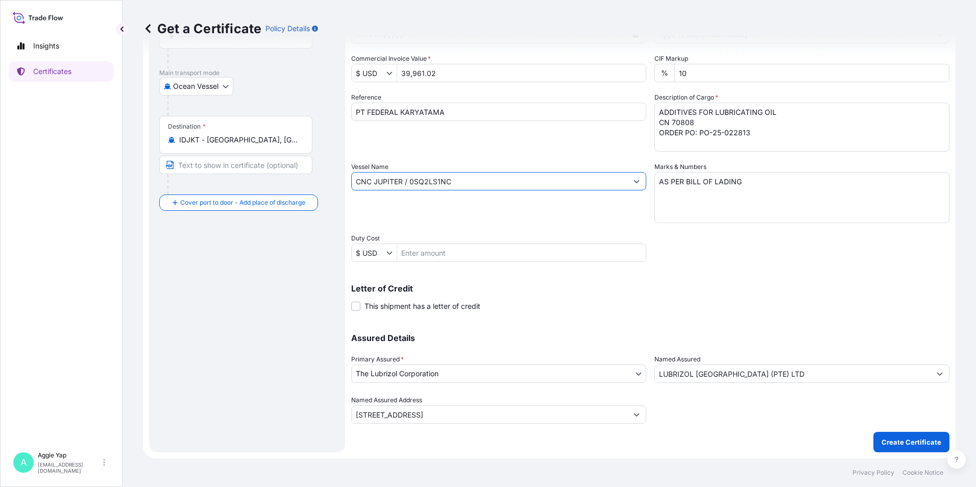
type input "CNC JUPITER / 0SQ2LS1NC"
click at [778, 283] on div "Letter of Credit This shipment has a letter of credit Letter of credit * Letter…" at bounding box center [650, 291] width 598 height 39
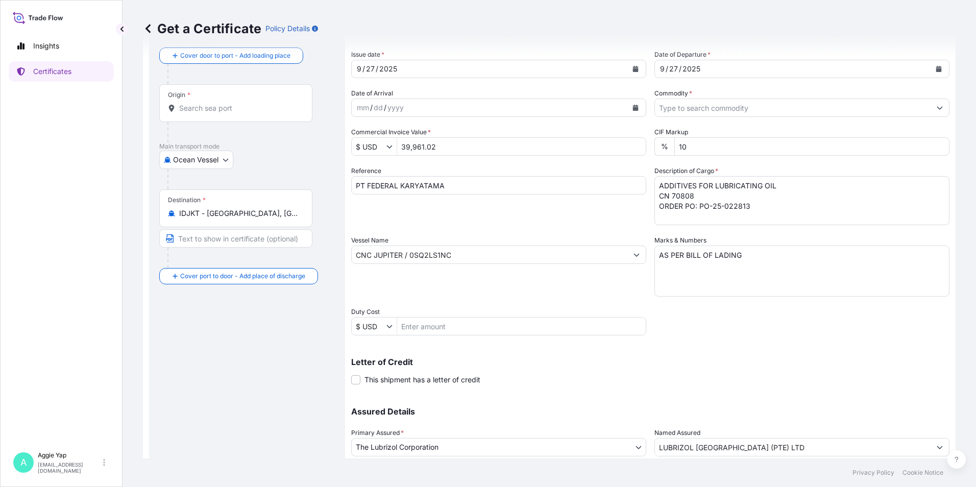
scroll to position [0, 0]
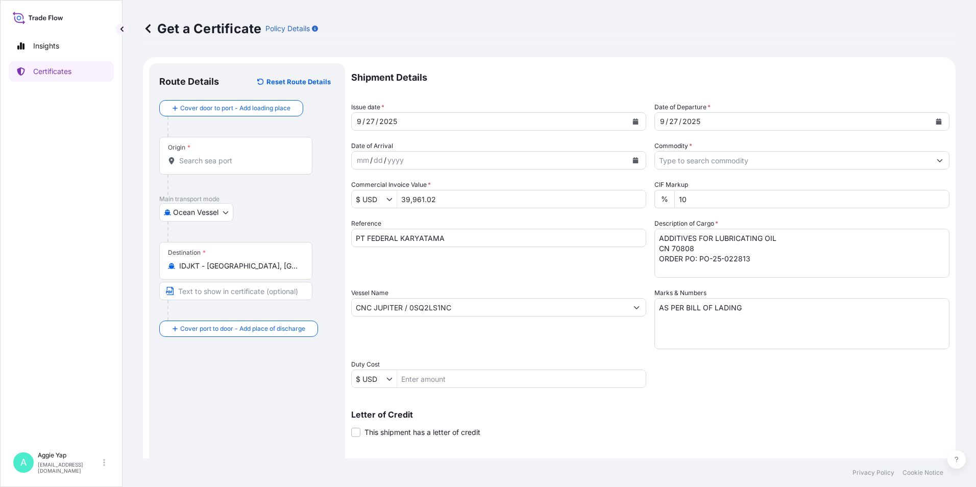
click at [715, 162] on input "Commodity *" at bounding box center [793, 160] width 276 height 18
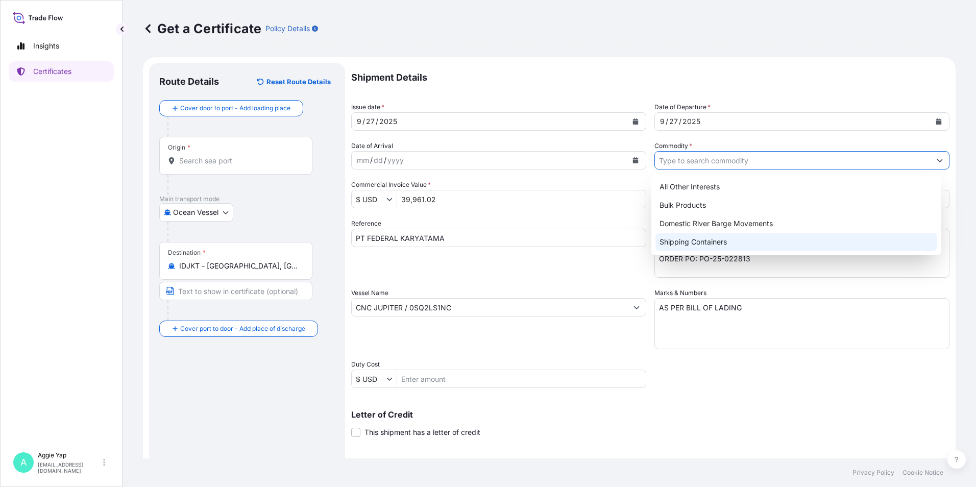
click at [713, 243] on div "Shipping Containers" at bounding box center [796, 242] width 282 height 18
type input "Shipping Containers"
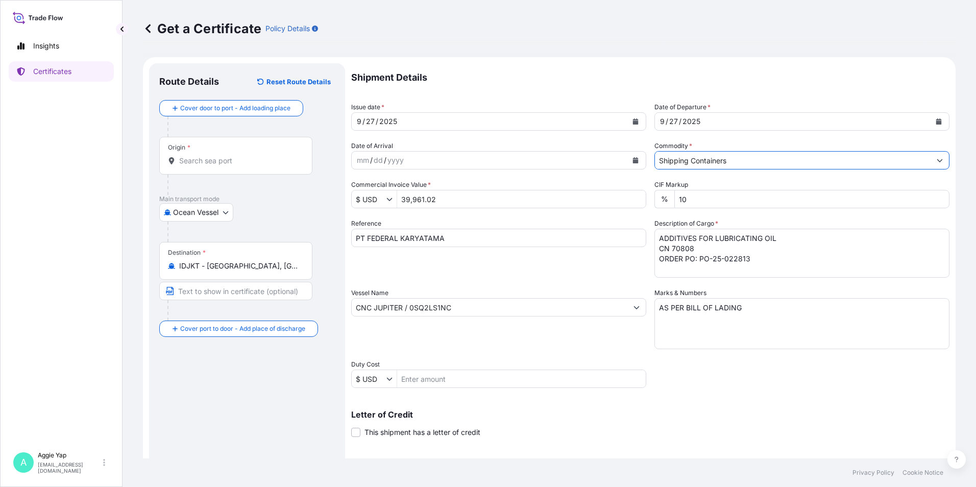
click at [586, 275] on div "Reference PT FEDERAL KARYATAMA" at bounding box center [498, 247] width 295 height 59
click at [212, 155] on div "Origin *" at bounding box center [235, 156] width 153 height 38
click at [212, 156] on input "Origin *" at bounding box center [239, 161] width 120 height 10
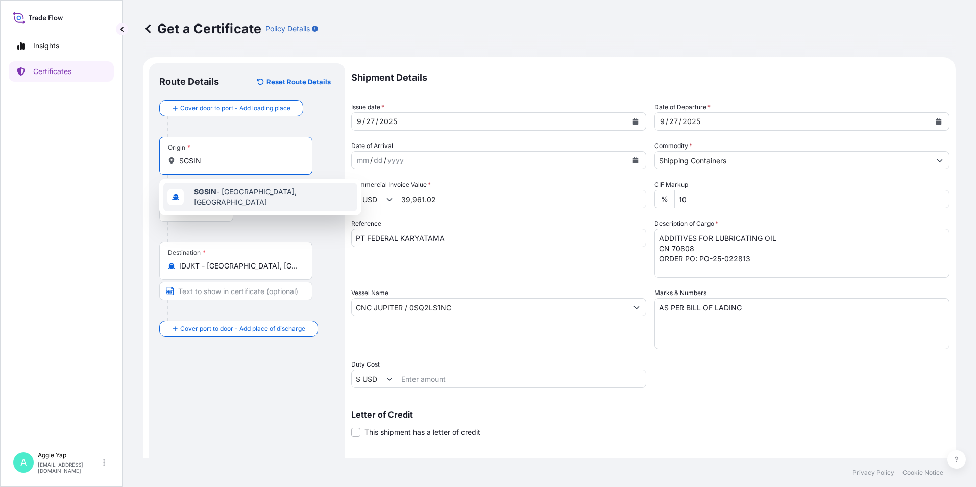
click at [238, 195] on span "SGSIN - [GEOGRAPHIC_DATA], [GEOGRAPHIC_DATA]" at bounding box center [273, 197] width 159 height 20
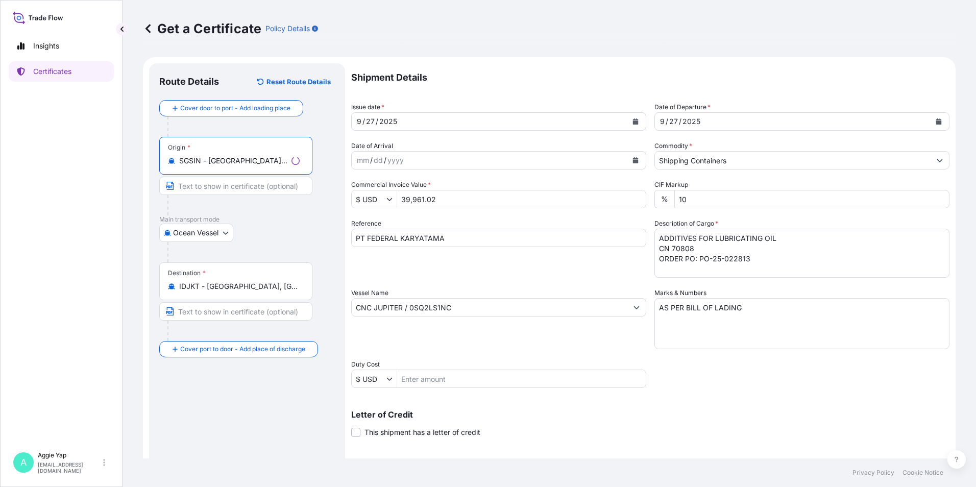
type input "SGSIN - [GEOGRAPHIC_DATA], [GEOGRAPHIC_DATA]"
click at [302, 222] on p "Main transport mode" at bounding box center [247, 219] width 176 height 8
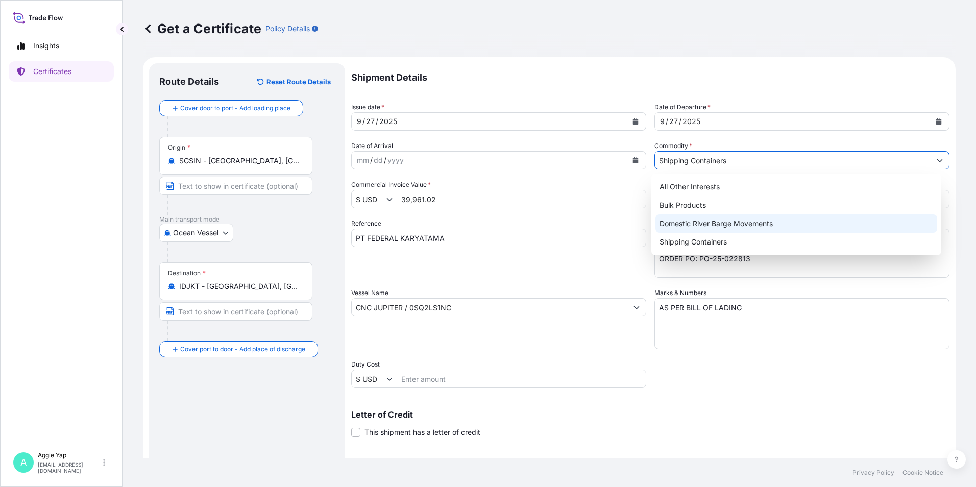
drag, startPoint x: 702, startPoint y: 159, endPoint x: 710, endPoint y: 159, distance: 8.2
click at [703, 159] on input "Shipping Containers" at bounding box center [793, 160] width 276 height 18
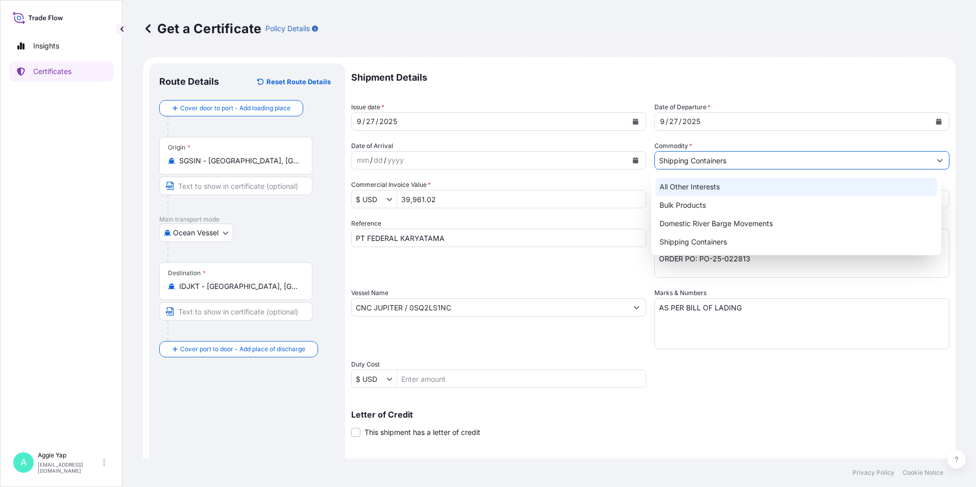
click at [705, 189] on div "All Other Interests" at bounding box center [796, 187] width 282 height 18
type input "All Other Interests"
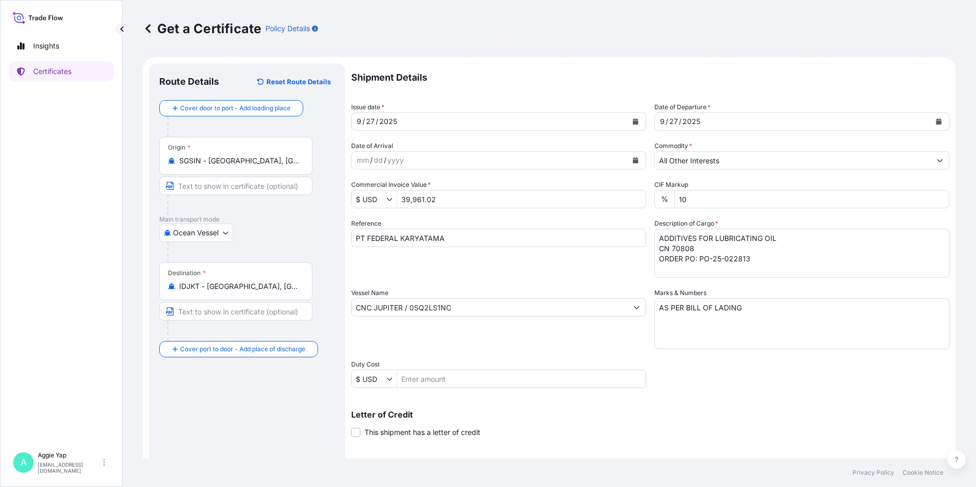
click at [512, 280] on div "Shipment Details Issue date * [DATE] Date of Departure * [DATE] Date of Arrival…" at bounding box center [650, 306] width 598 height 486
click at [655, 238] on textarea "ADDITIVES FOR LUBRICATING OIL CN 70808 ORDER PO: PO-25-022813" at bounding box center [801, 253] width 295 height 49
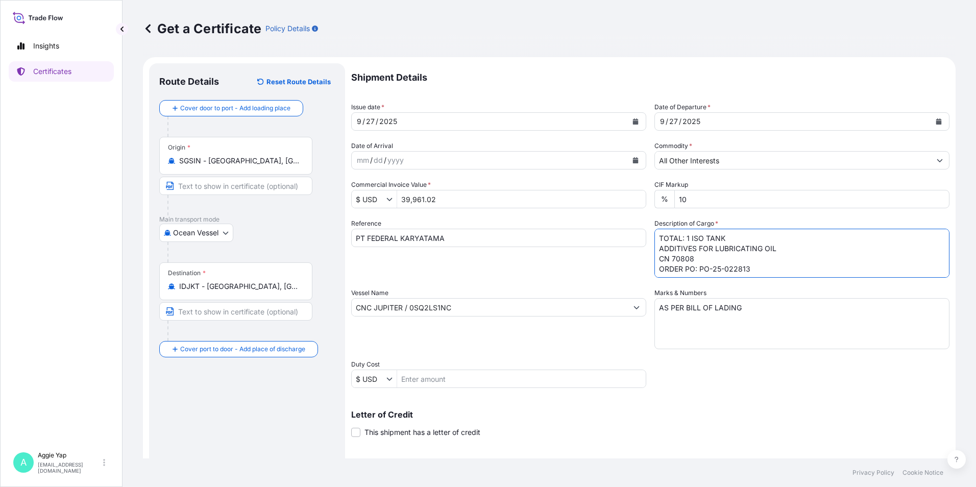
paste textarea "4223829"
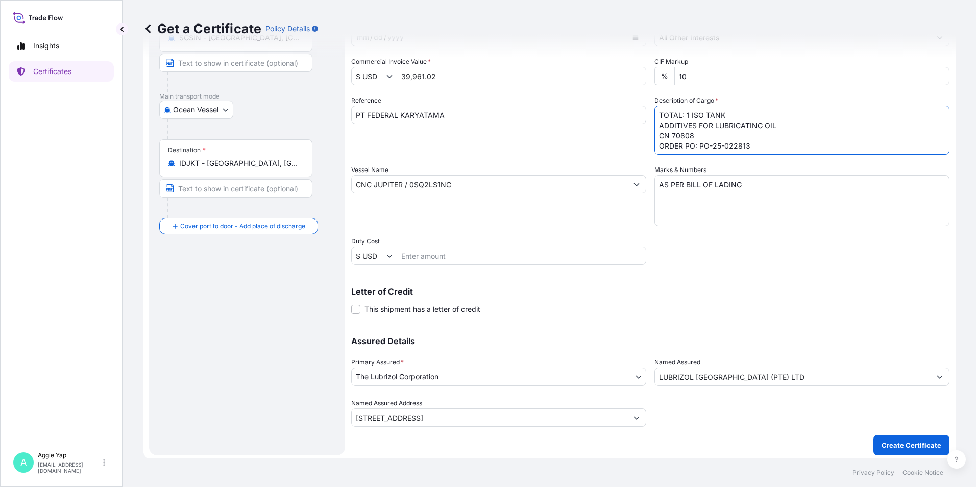
scroll to position [126, 0]
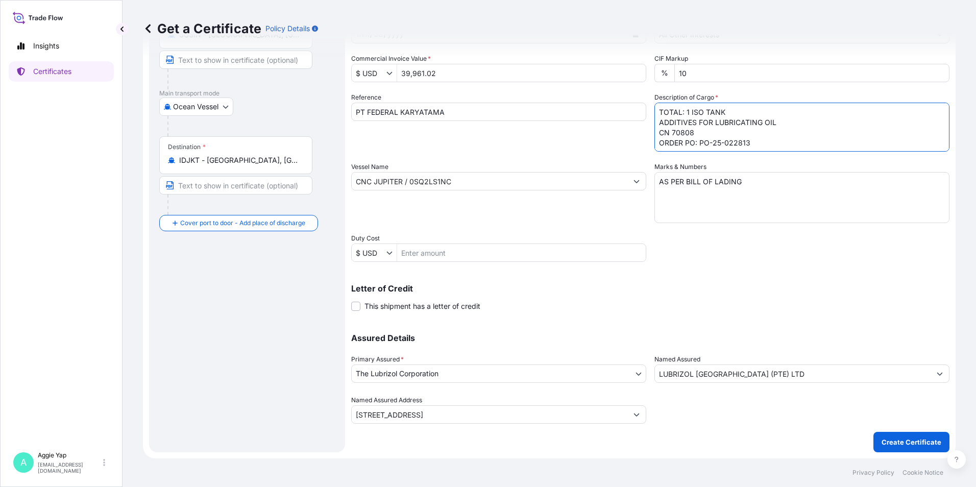
type textarea "TOTAL: 1 ISO TANK ADDITIVES FOR LUBRICATING OIL CN 70808 ORDER PO: PO-25-022813"
click at [937, 374] on icon "Show suggestions" at bounding box center [940, 374] width 6 height 3
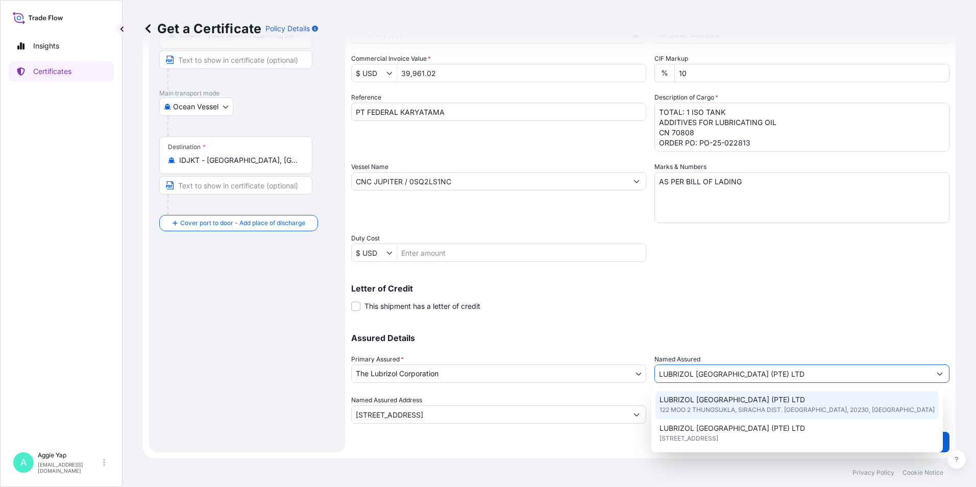
scroll to position [0, 0]
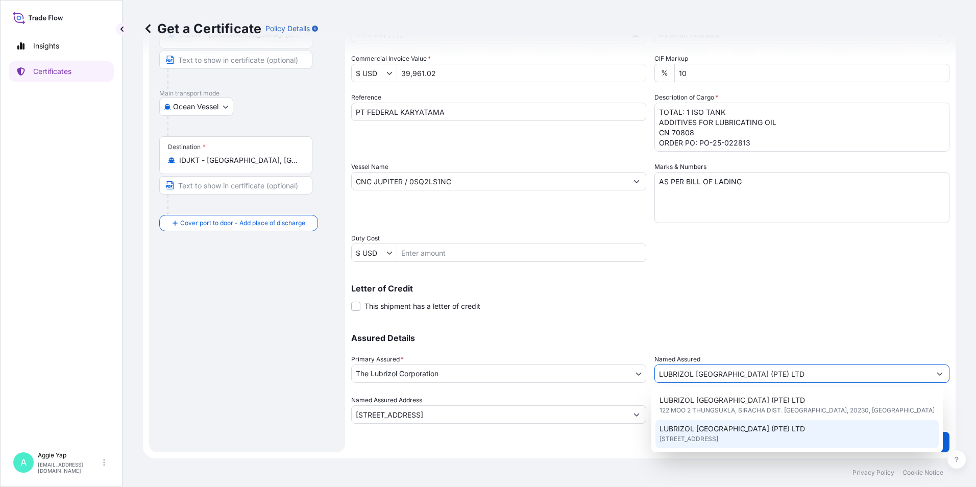
click at [718, 436] on span "[STREET_ADDRESS]" at bounding box center [688, 439] width 59 height 10
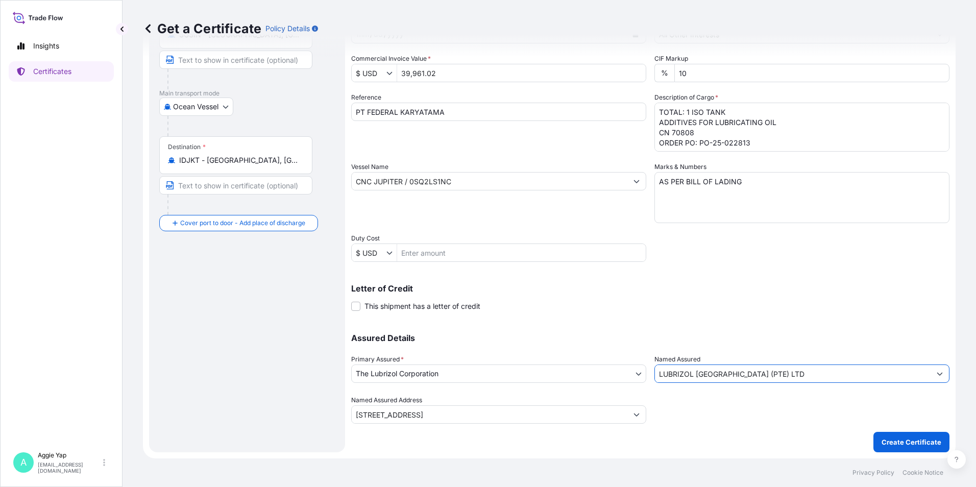
click at [527, 413] on input "[STREET_ADDRESS]" at bounding box center [490, 414] width 276 height 18
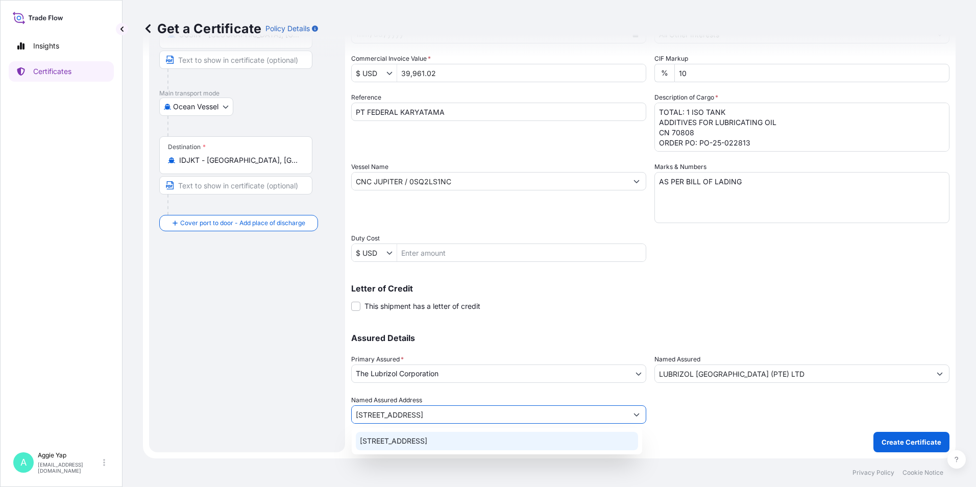
click at [430, 442] on div "[STREET_ADDRESS]" at bounding box center [497, 441] width 282 height 18
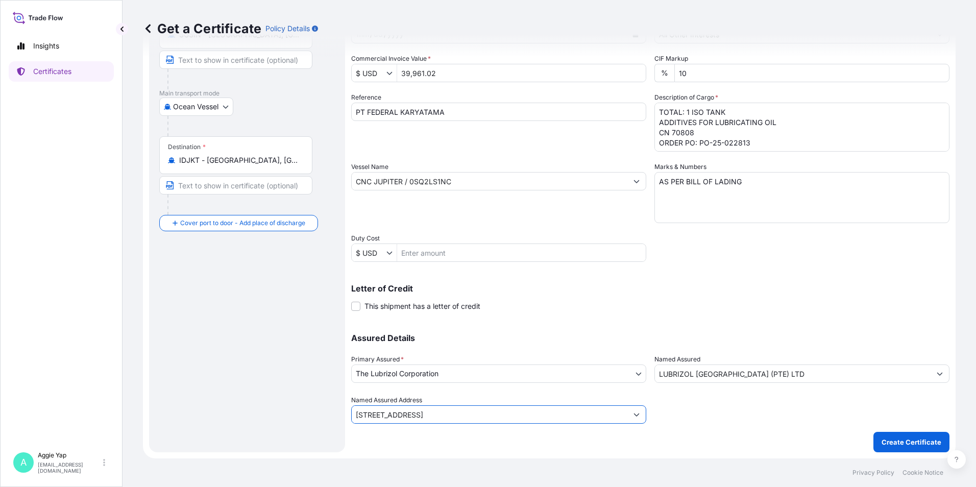
type input "[STREET_ADDRESS]"
click at [752, 410] on div at bounding box center [801, 409] width 295 height 29
click at [903, 441] on p "Create Certificate" at bounding box center [911, 442] width 60 height 10
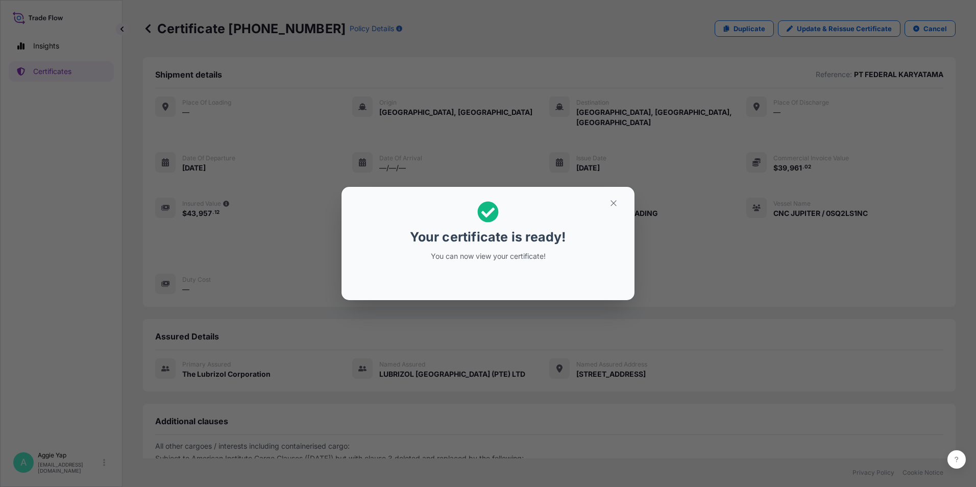
click at [615, 191] on section "Your certificate is ready! You can now view your certificate!" at bounding box center [487, 243] width 293 height 113
click at [611, 203] on icon "button" at bounding box center [613, 203] width 9 height 9
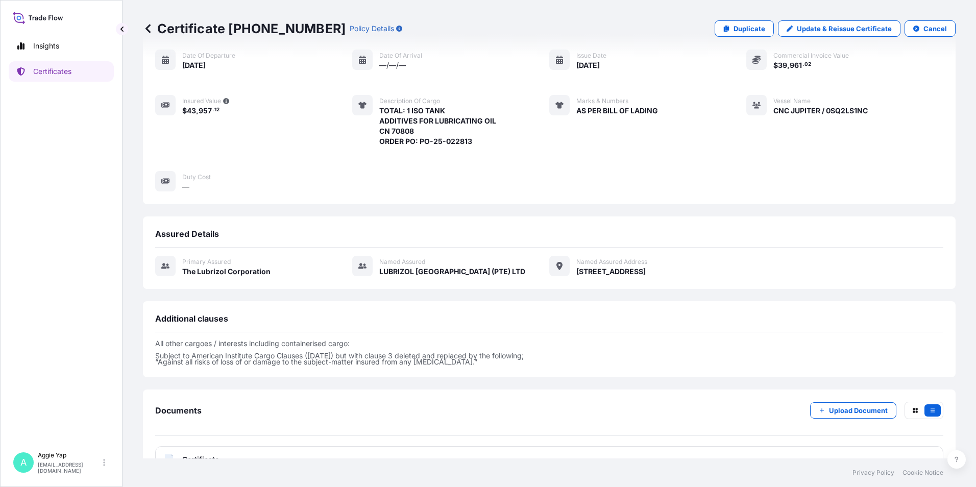
scroll to position [119, 0]
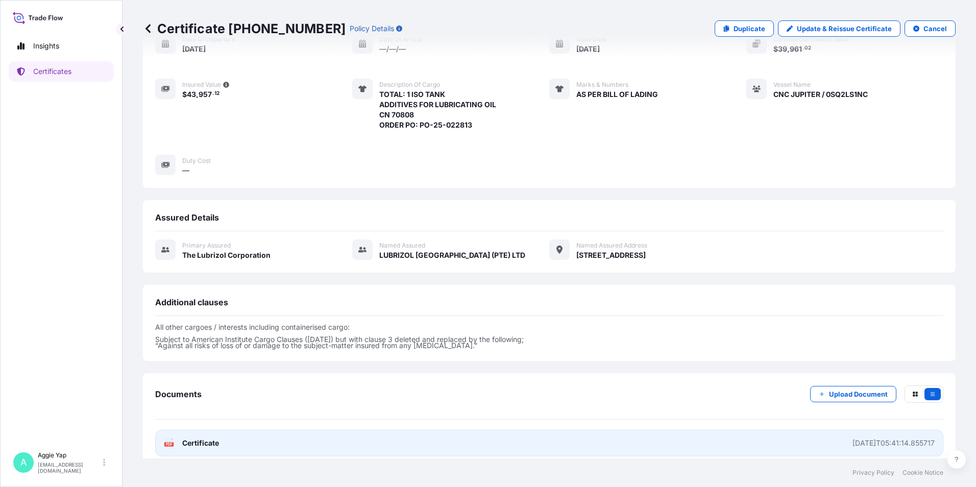
click at [202, 438] on span "Certificate" at bounding box center [200, 443] width 37 height 10
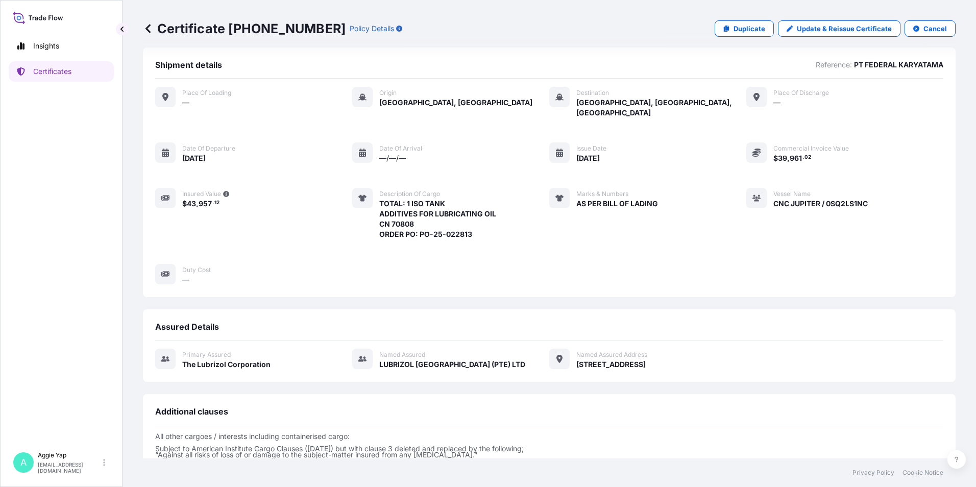
scroll to position [0, 0]
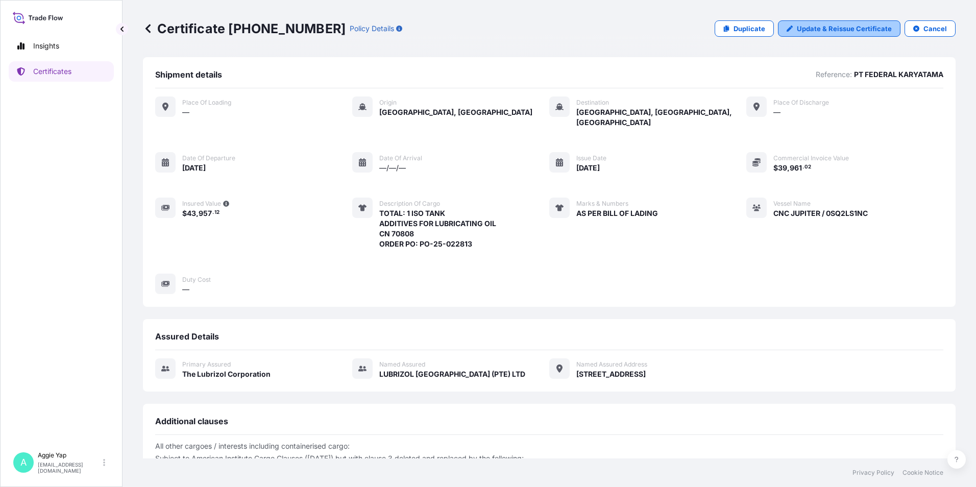
click at [821, 30] on p "Update & Reissue Certificate" at bounding box center [844, 28] width 95 height 10
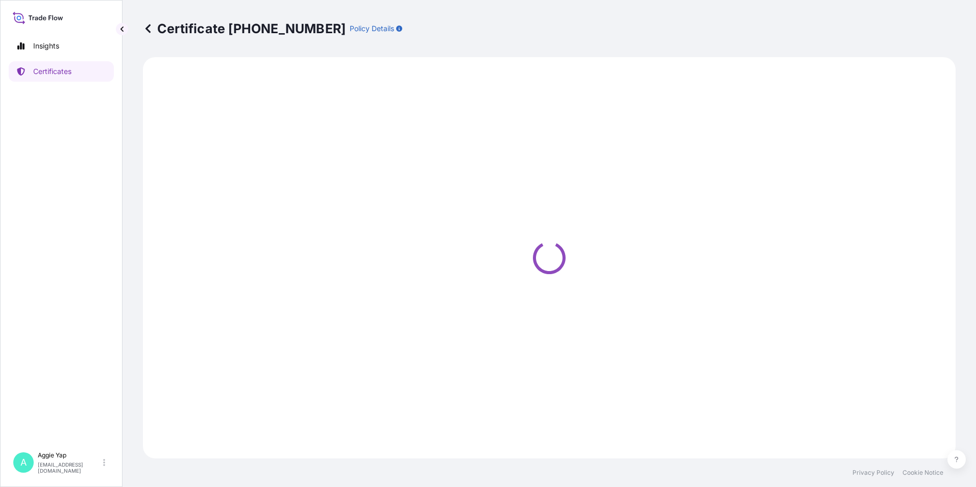
select select "Ocean Vessel"
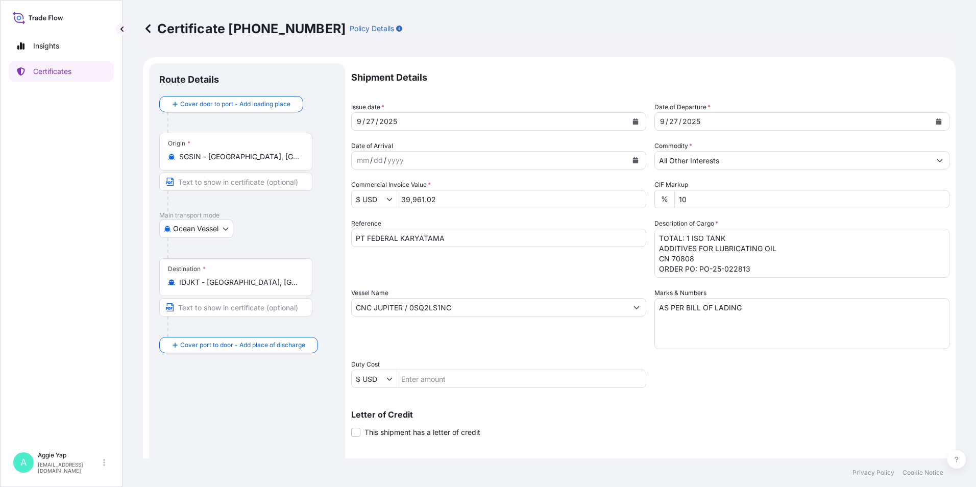
select select "31566"
click at [147, 31] on icon at bounding box center [148, 28] width 10 height 10
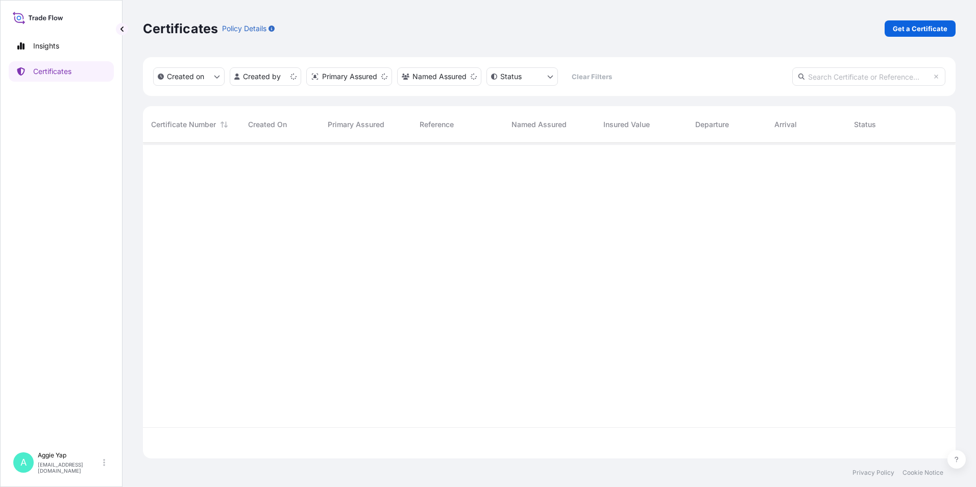
scroll to position [313, 805]
